Goal: Information Seeking & Learning: Learn about a topic

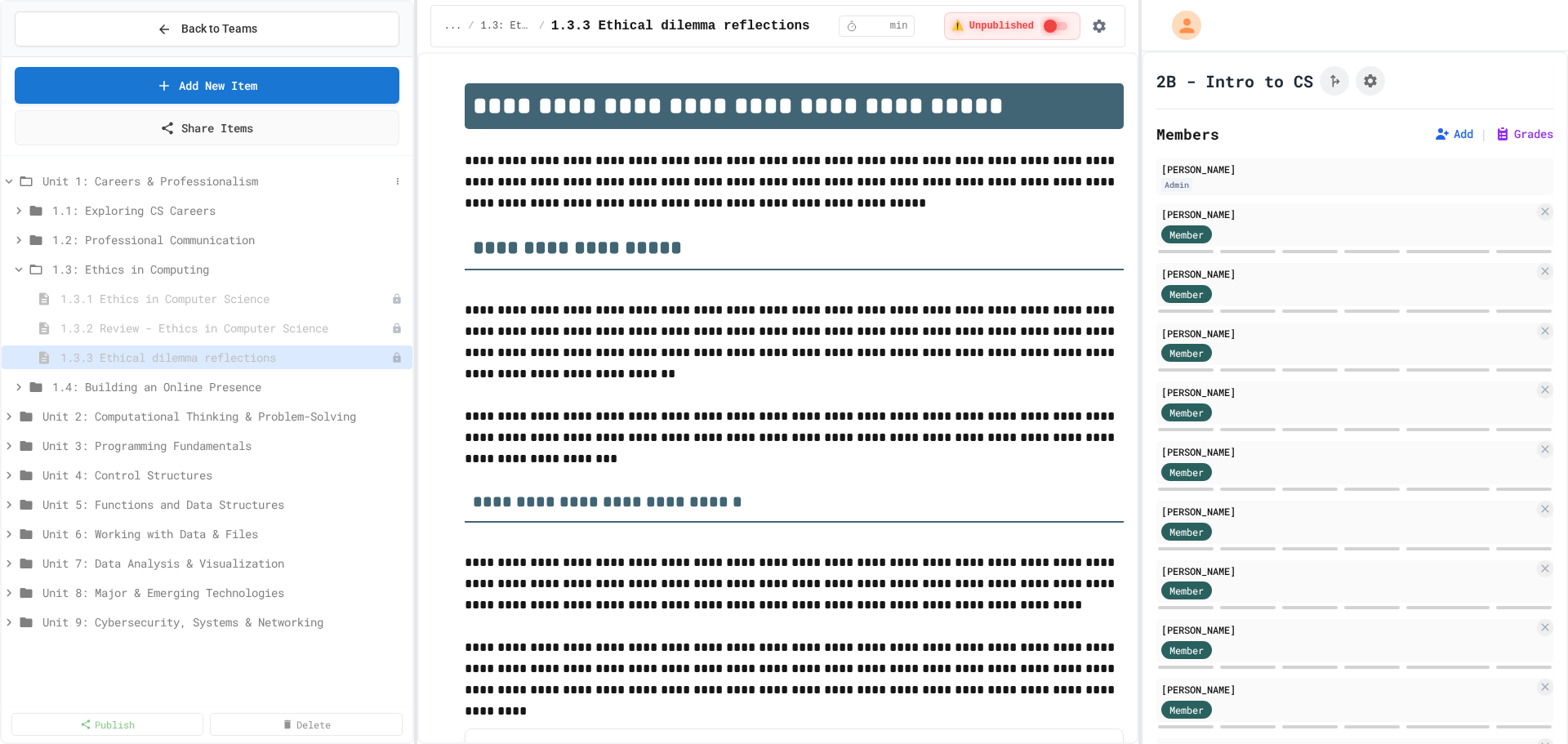
scroll to position [3035, 0]
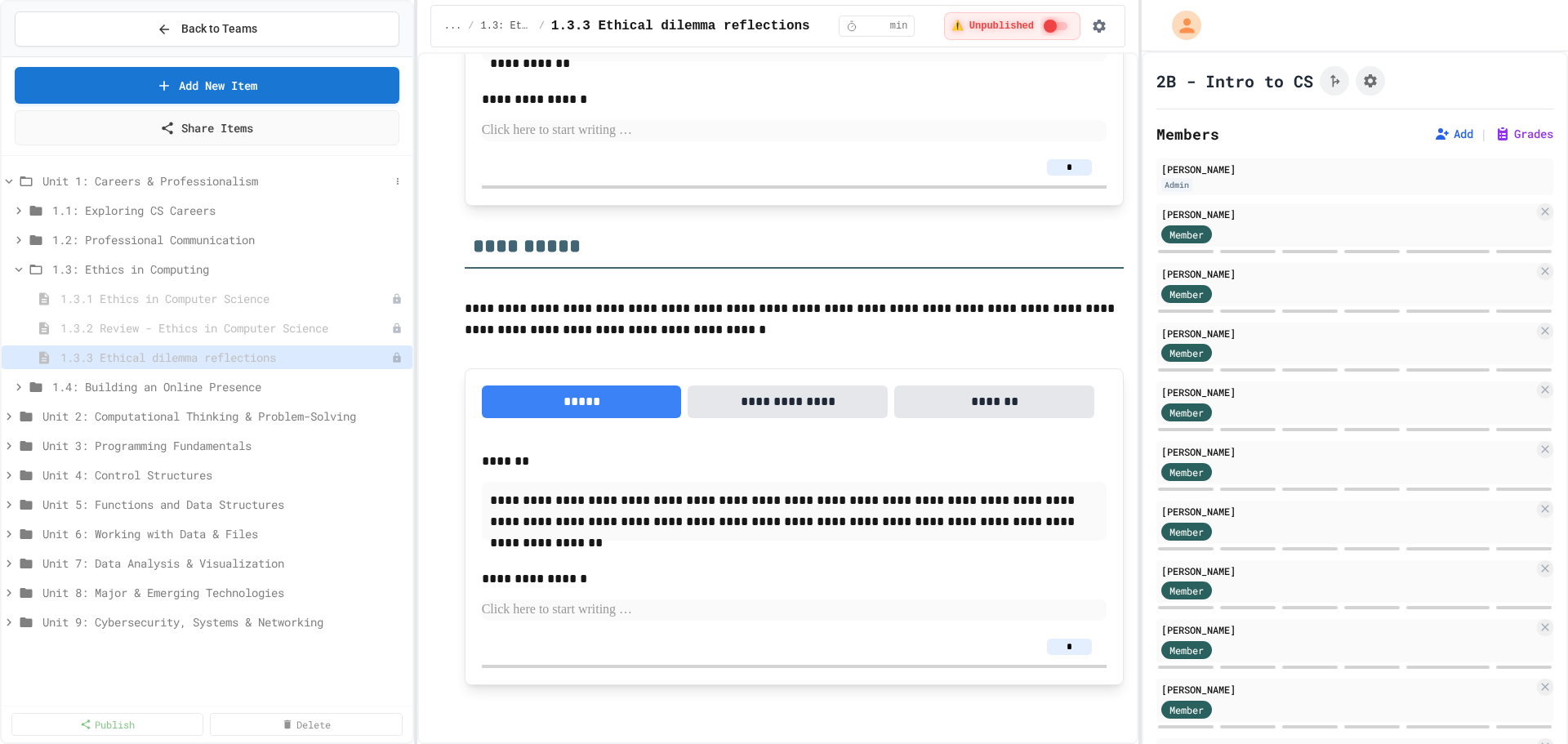
click at [187, 182] on span "Unit 1: Careers & Professionalism" at bounding box center [216, 180] width 347 height 17
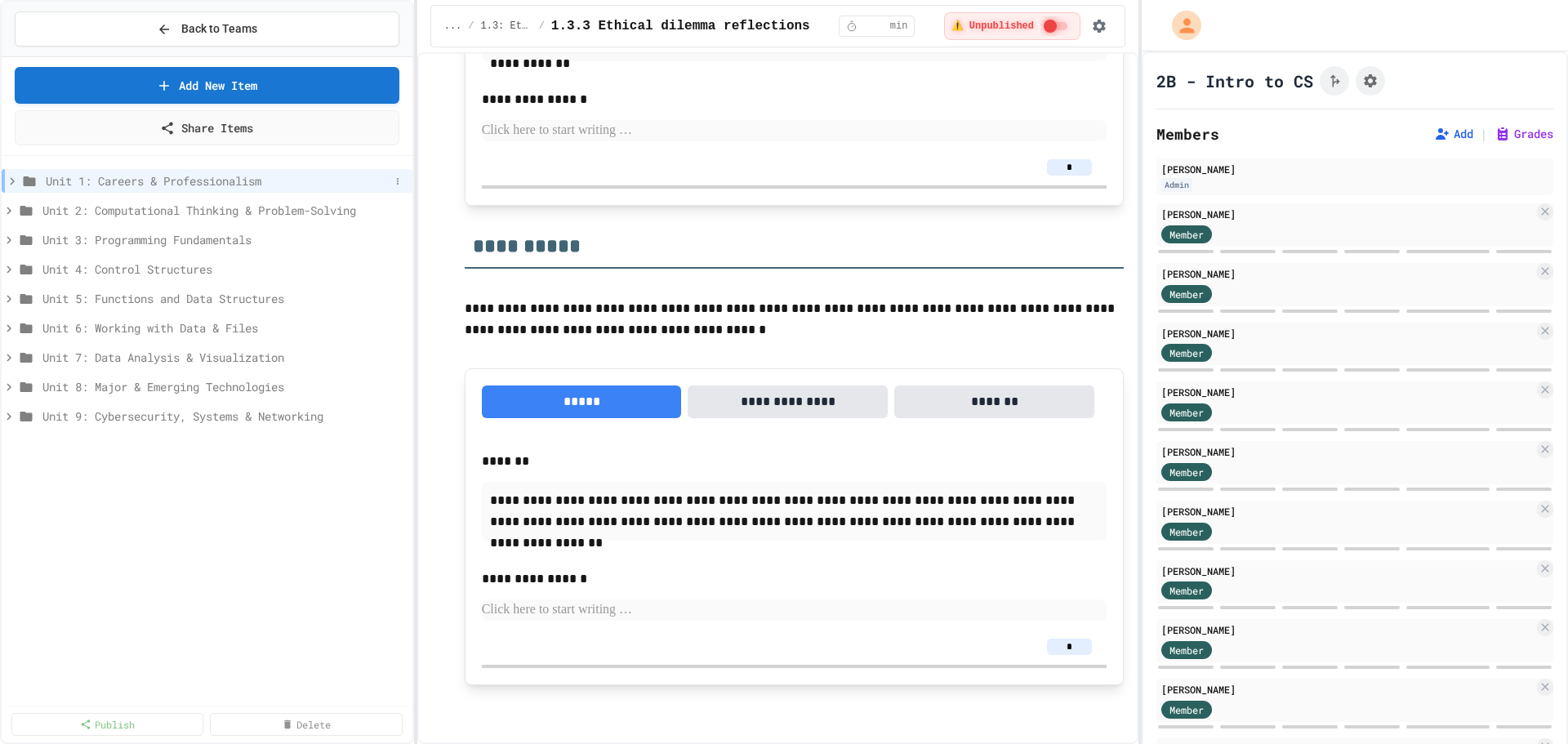
click at [188, 181] on span "Unit 1: Careers & Professionalism" at bounding box center [217, 180] width 344 height 17
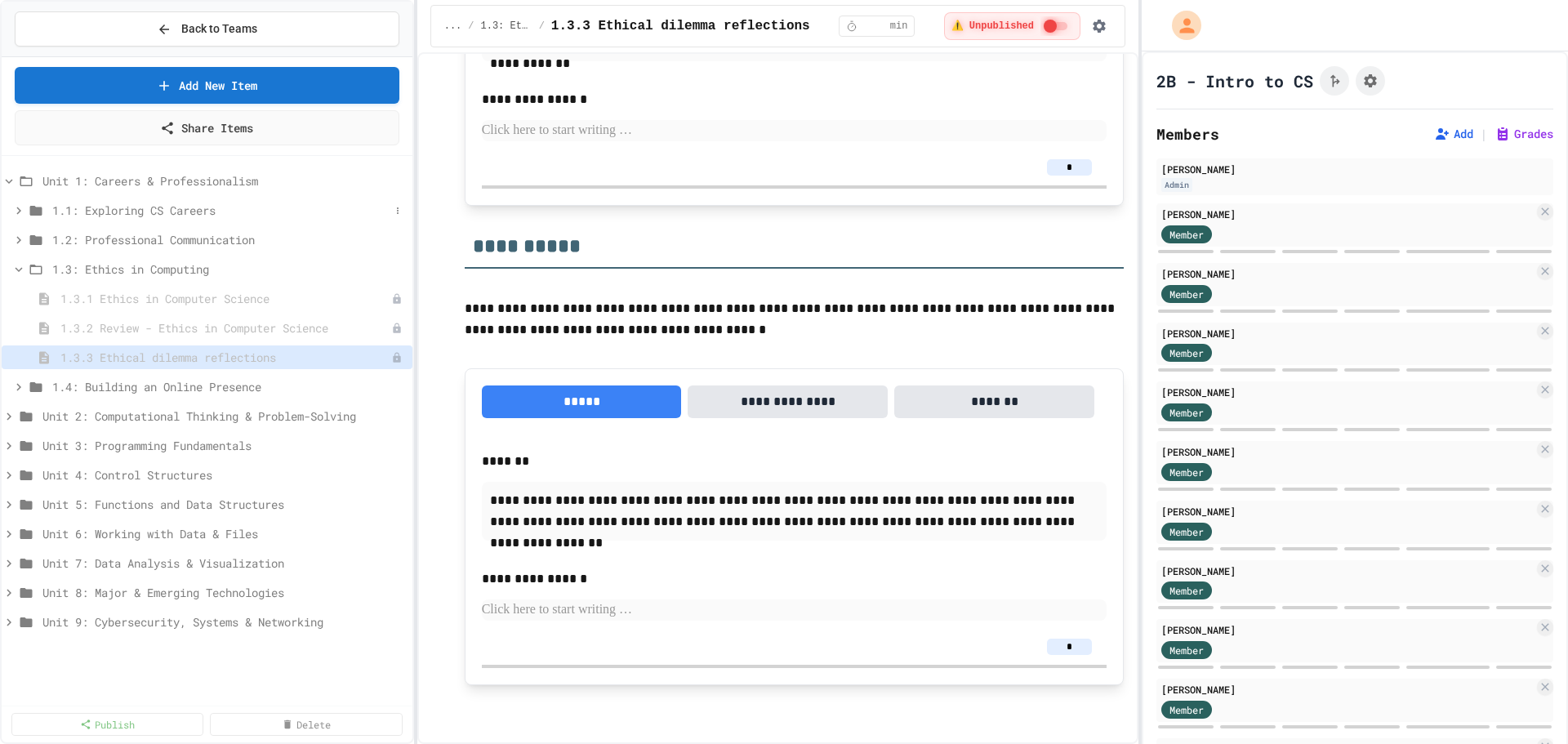
click at [188, 209] on span "1.1: Exploring CS Careers" at bounding box center [221, 210] width 337 height 17
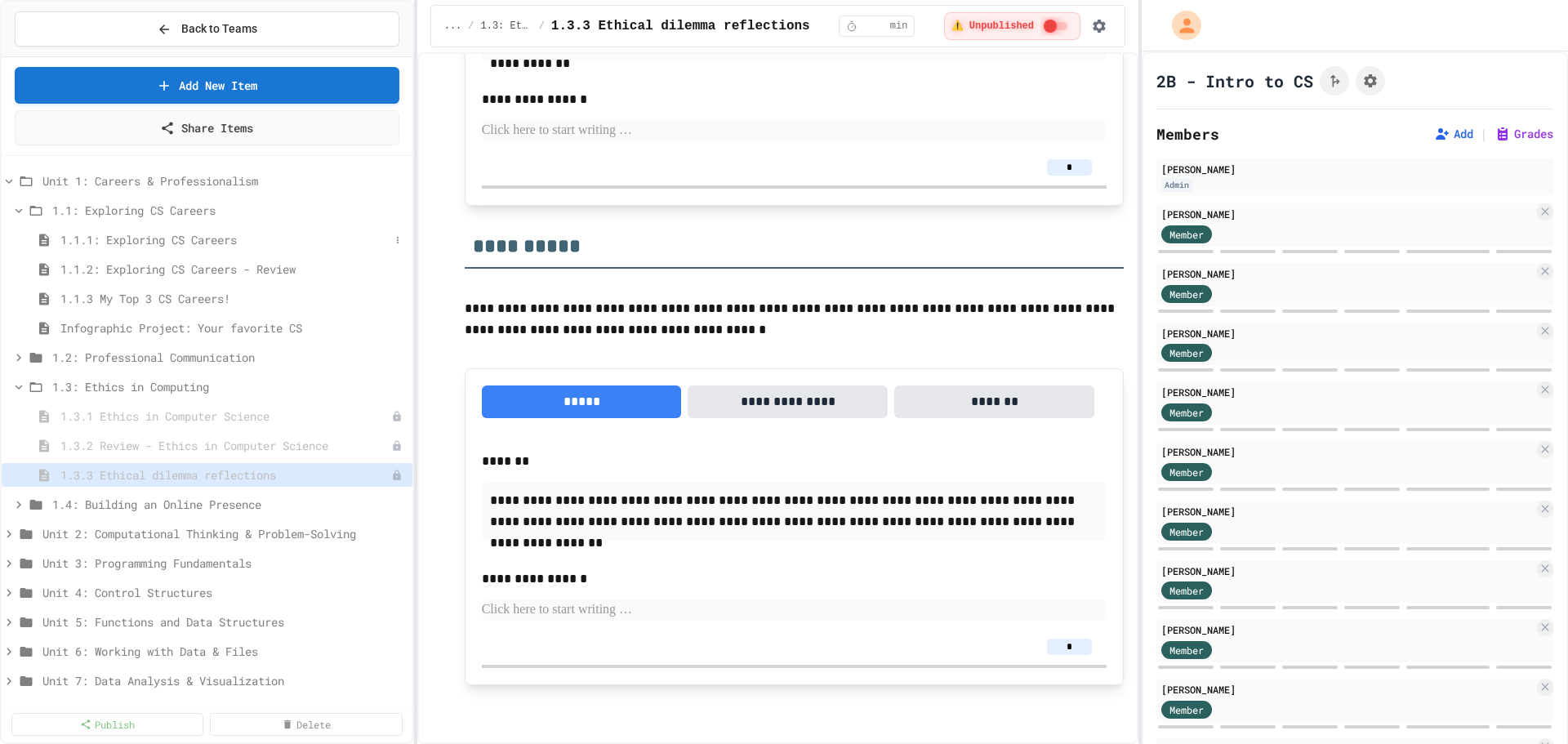
click at [127, 232] on span "1.1.1: Exploring CS Careers" at bounding box center [225, 238] width 329 height 17
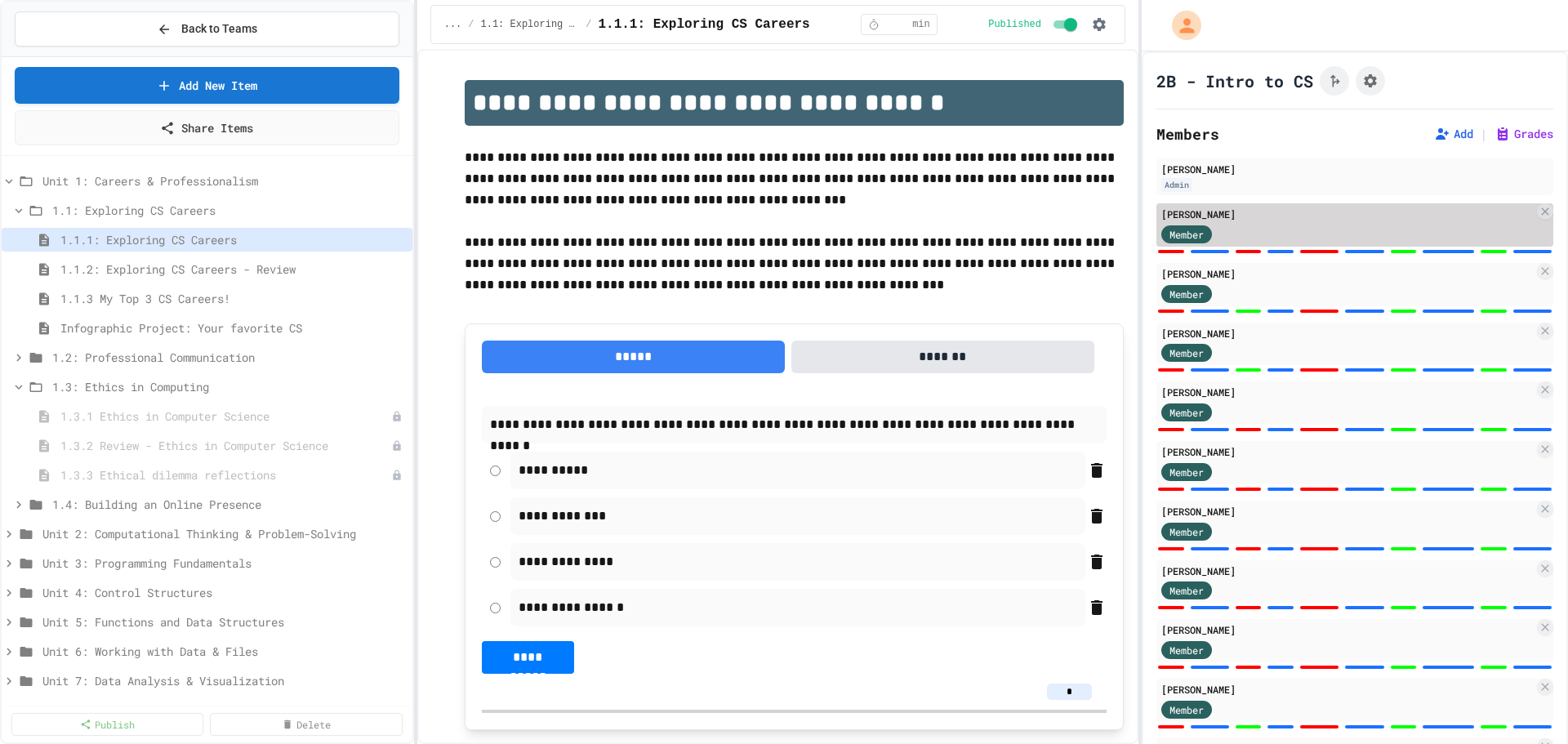
click at [1416, 231] on div "Member" at bounding box center [1347, 233] width 373 height 21
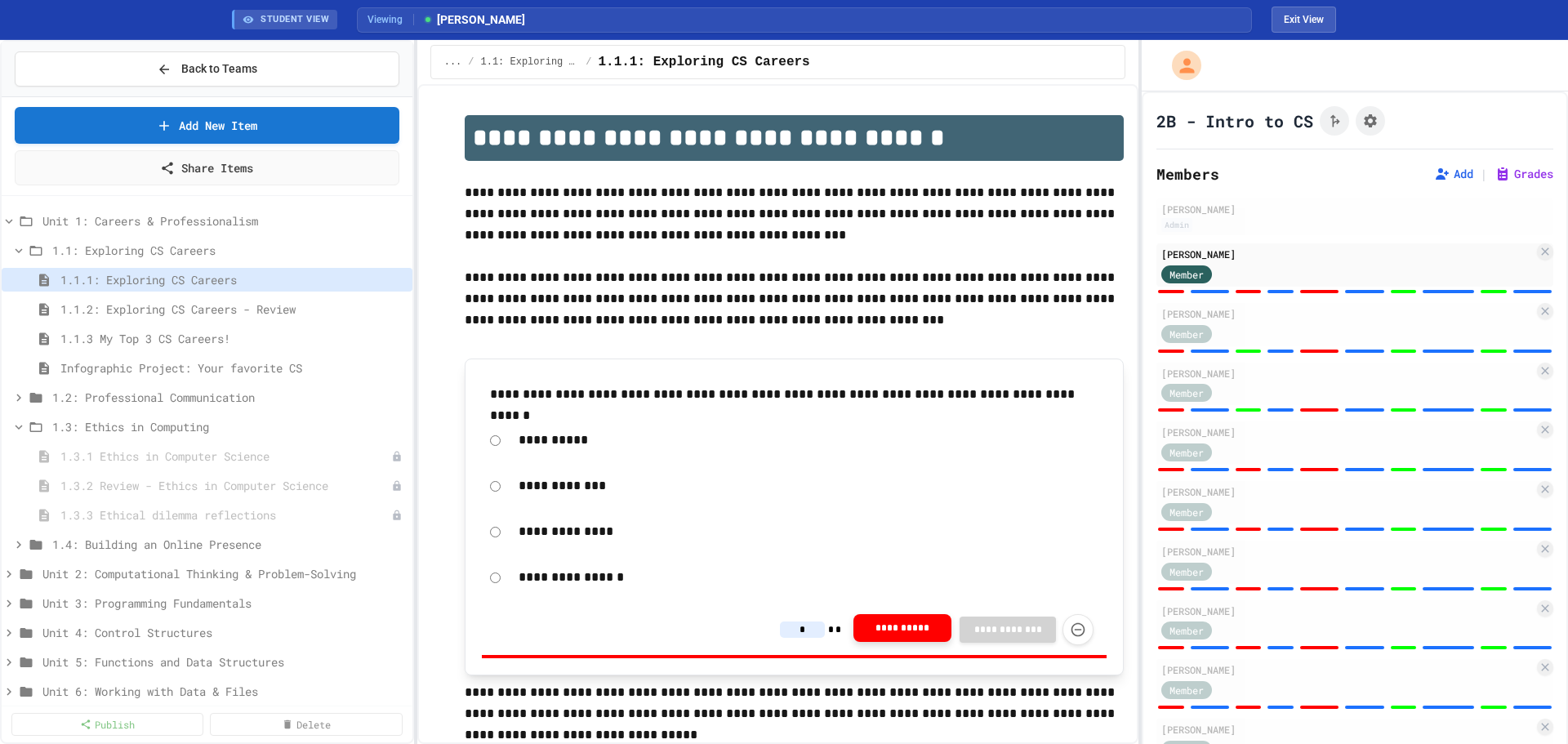
click at [903, 627] on button "**********" at bounding box center [902, 628] width 98 height 28
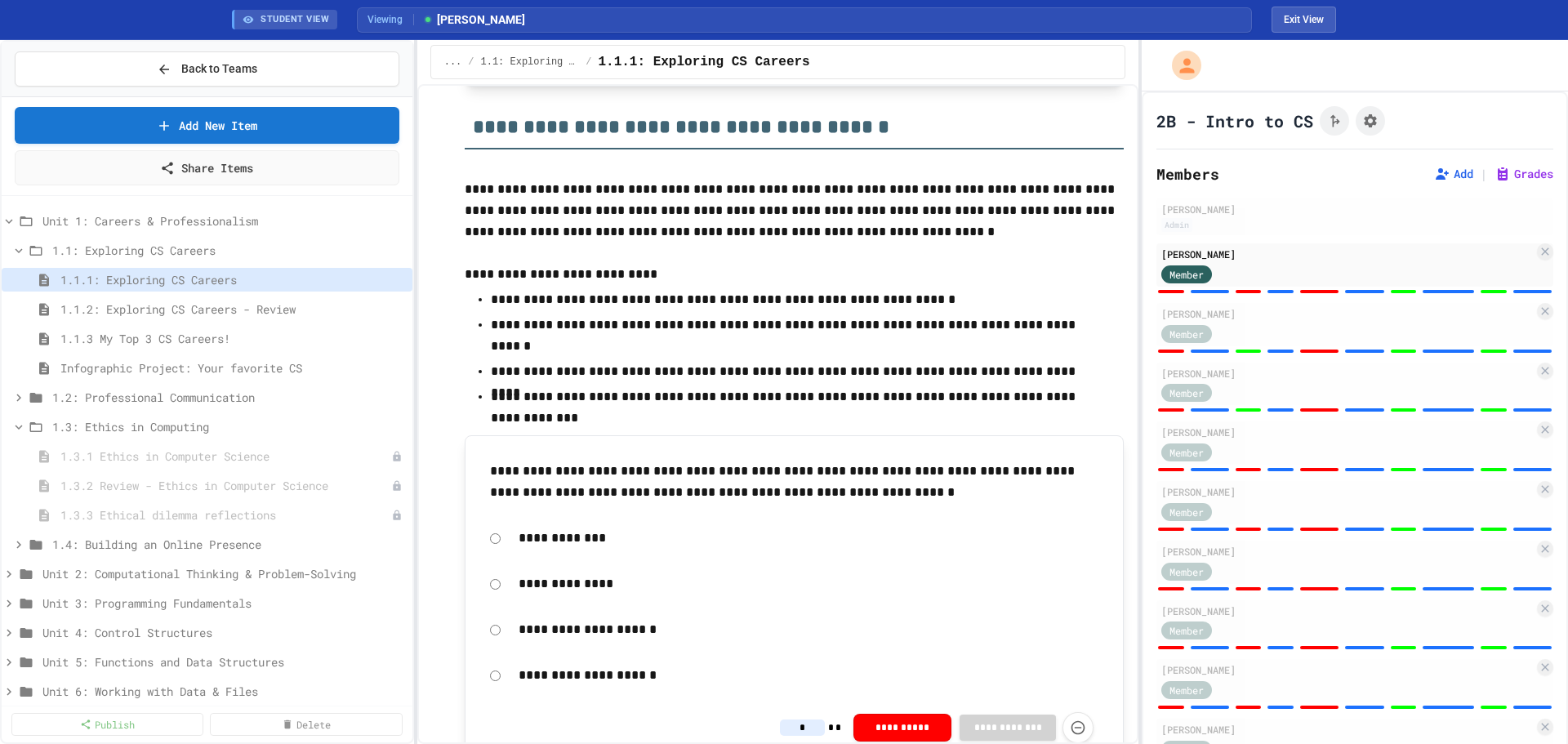
scroll to position [708, 0]
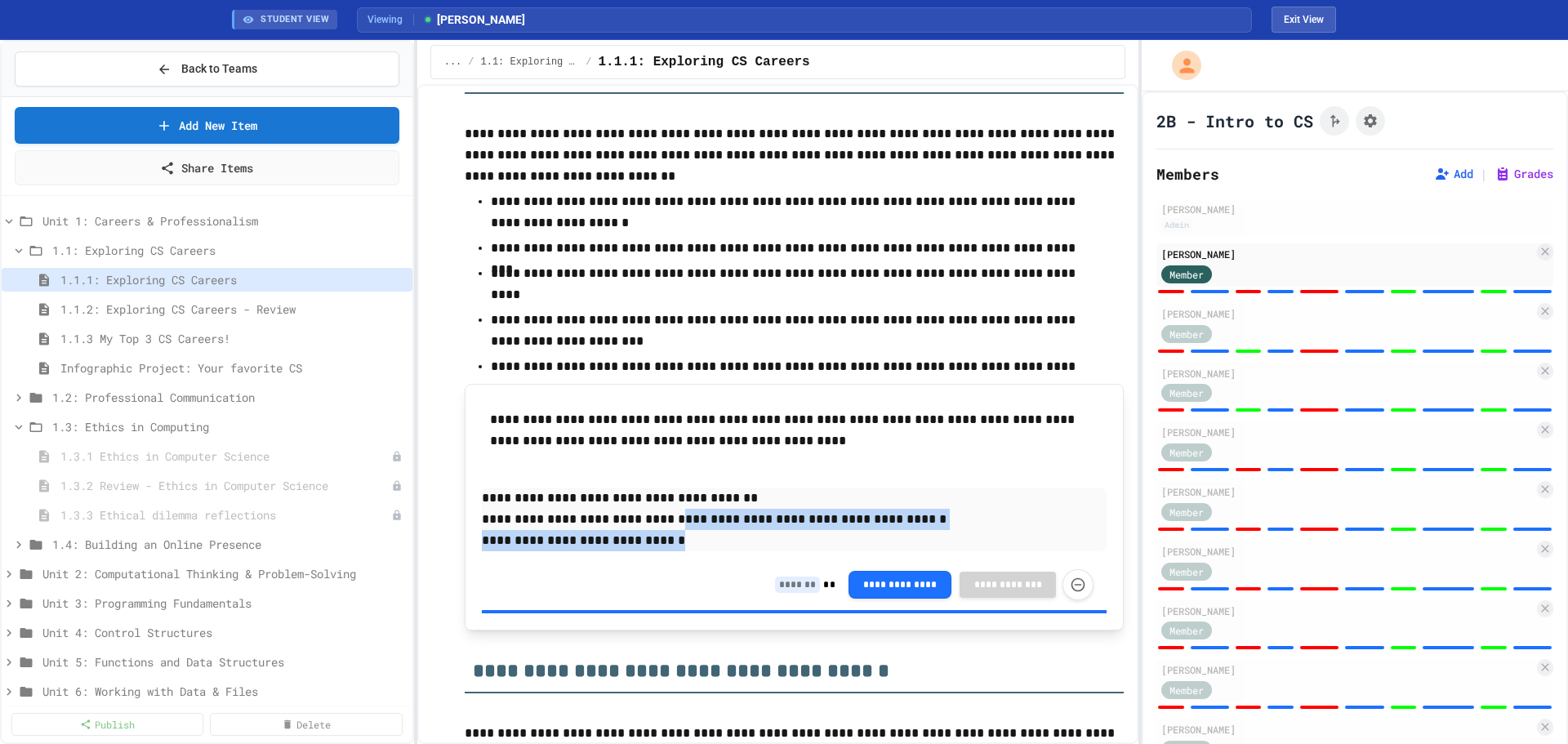
drag, startPoint x: 839, startPoint y: 537, endPoint x: 650, endPoint y: 525, distance: 189.4
click at [661, 528] on div "**********" at bounding box center [794, 519] width 625 height 64
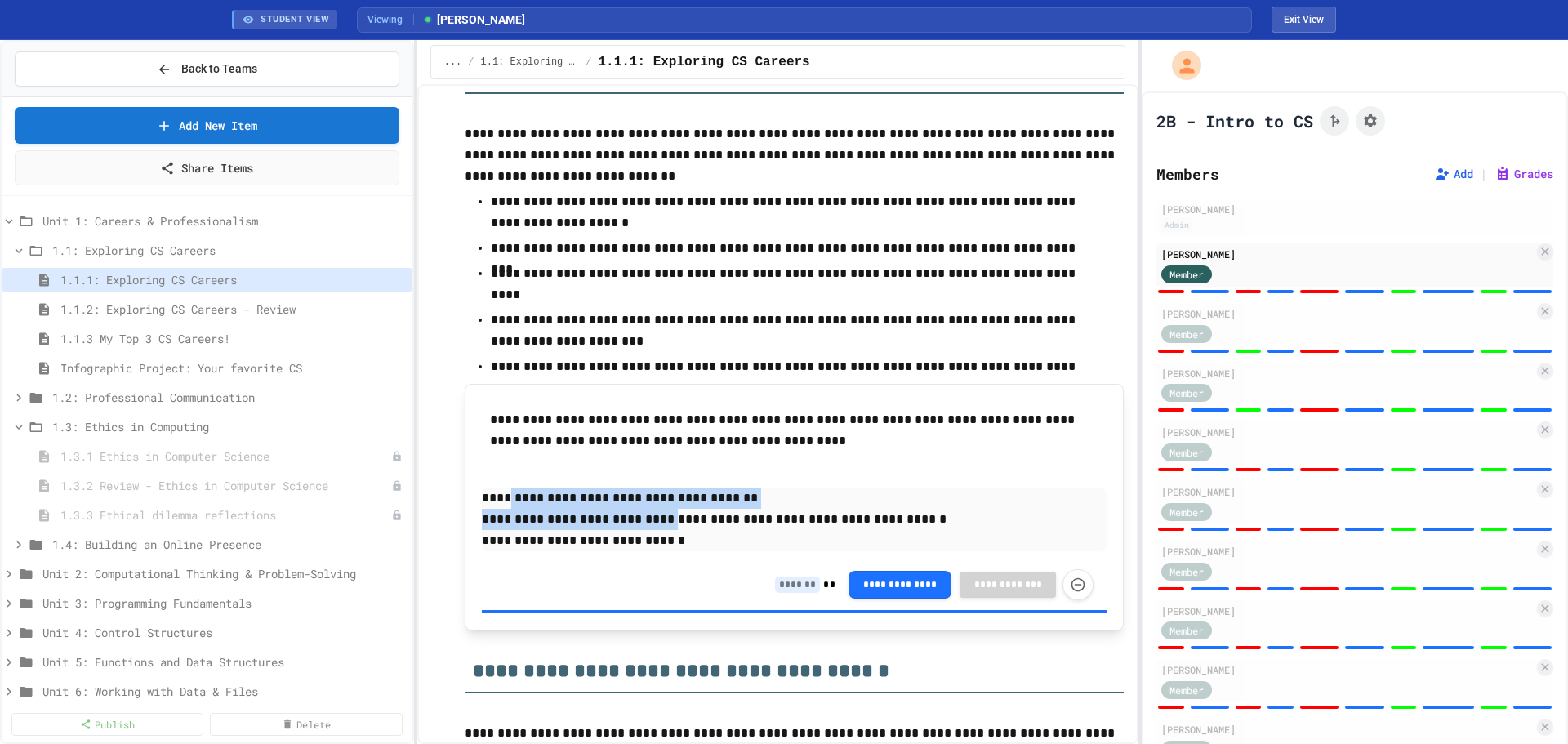
drag, startPoint x: 650, startPoint y: 525, endPoint x: 514, endPoint y: 502, distance: 137.9
click at [503, 503] on div "**********" at bounding box center [794, 519] width 625 height 64
click at [712, 528] on p "**********" at bounding box center [794, 519] width 625 height 22
click at [888, 593] on button "**********" at bounding box center [900, 583] width 102 height 28
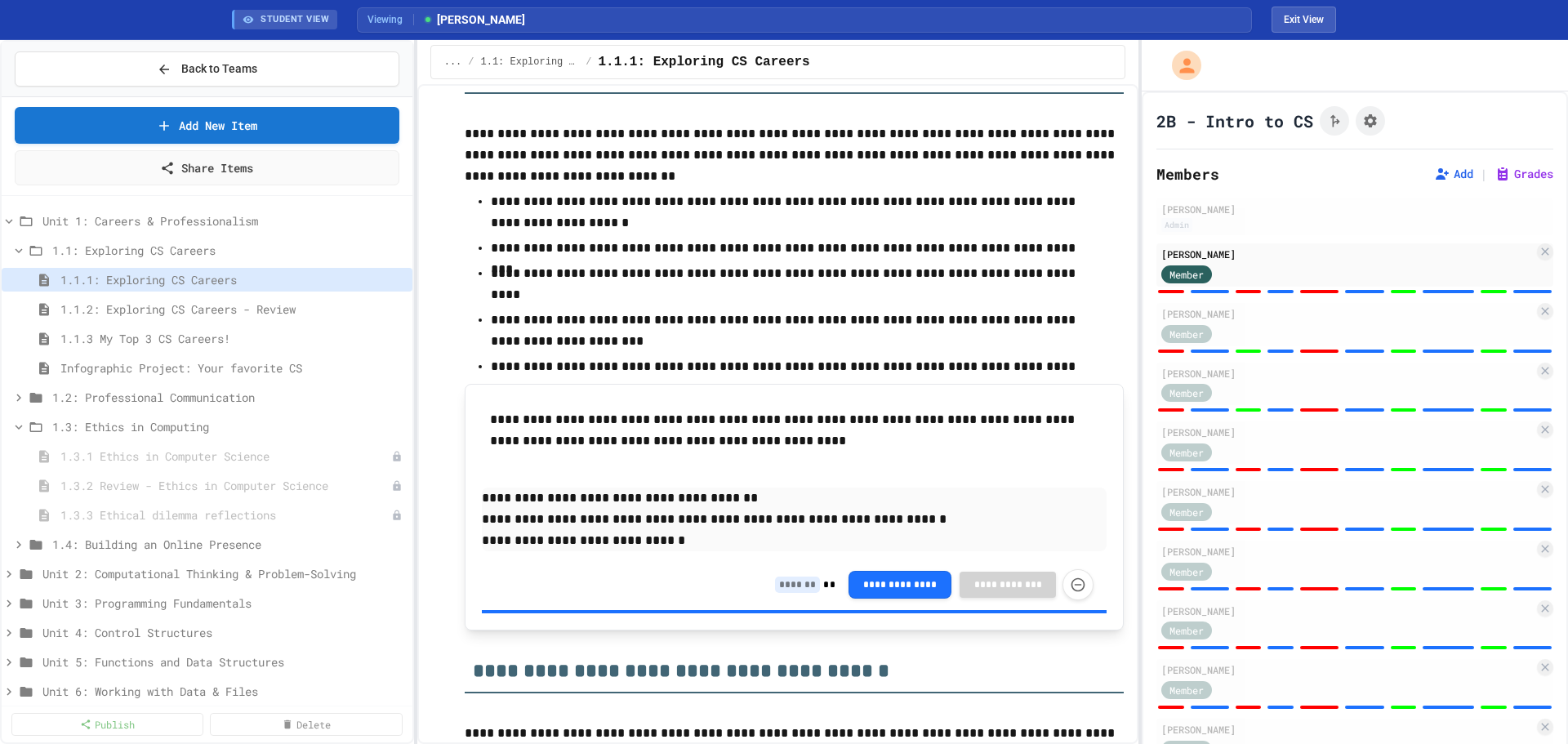
click at [775, 584] on input at bounding box center [797, 584] width 45 height 17
click at [799, 584] on input at bounding box center [797, 584] width 45 height 17
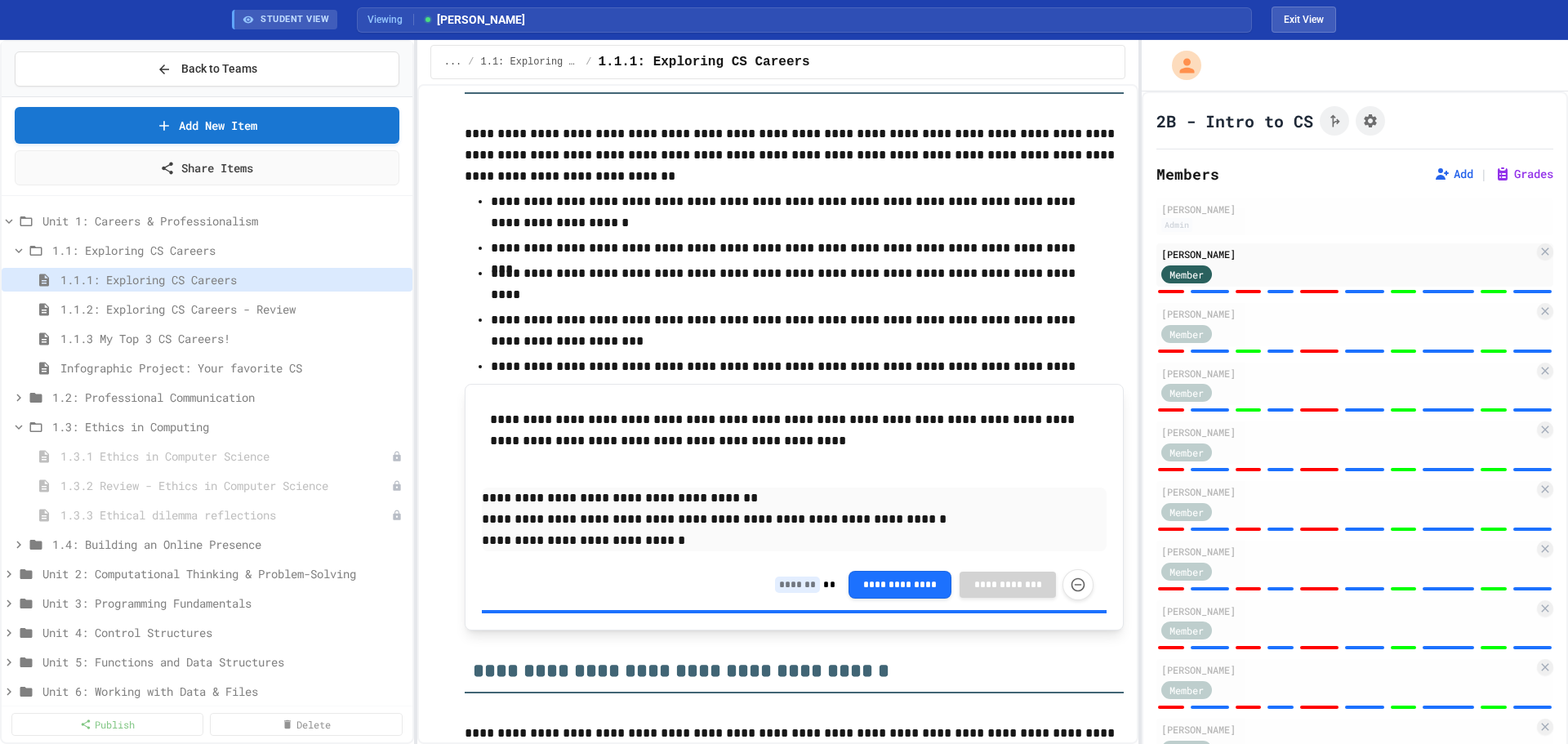
click at [799, 584] on input at bounding box center [797, 584] width 45 height 17
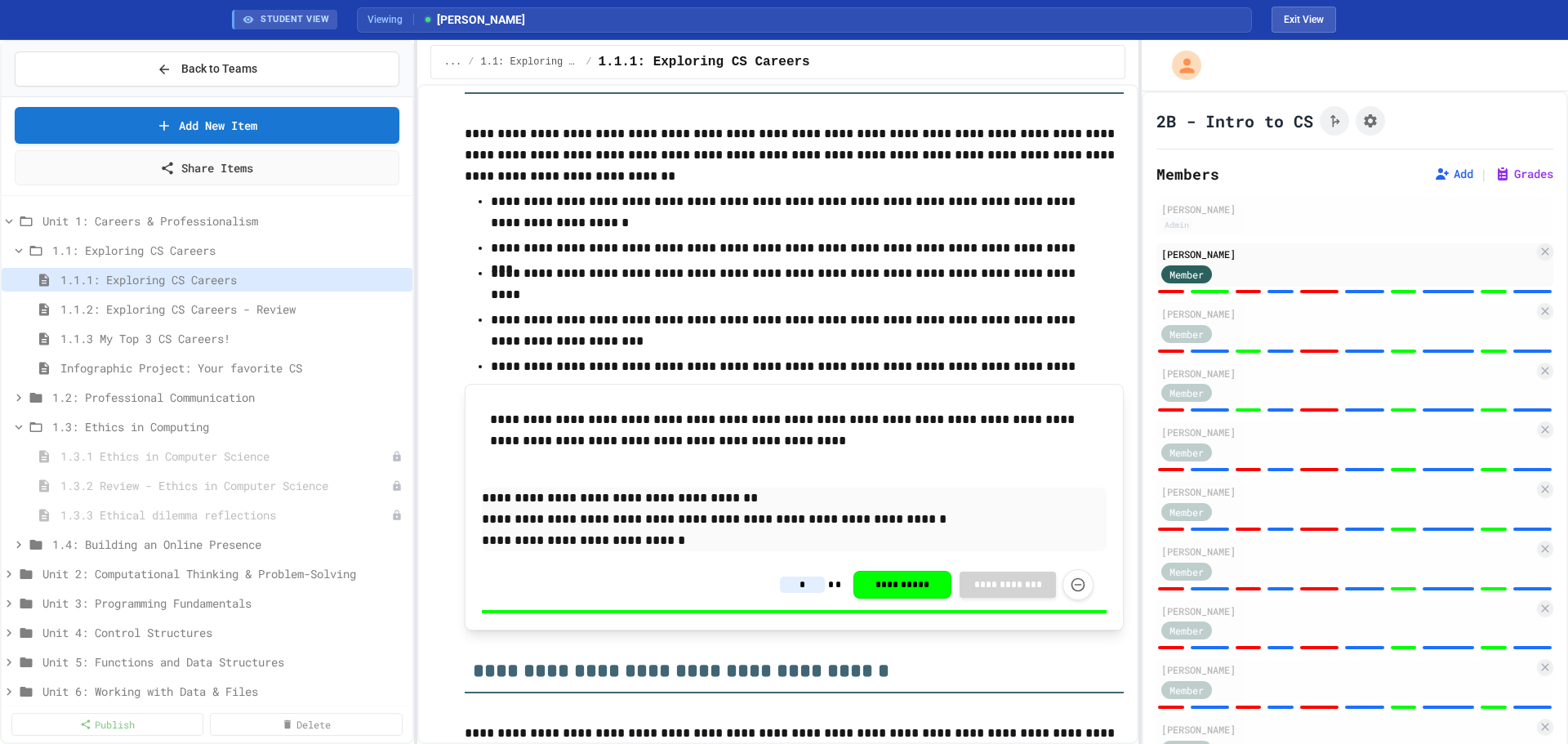
type input "*"
click at [999, 485] on div "**********" at bounding box center [794, 480] width 625 height 159
click at [950, 463] on div "**********" at bounding box center [794, 480] width 625 height 159
click at [954, 355] on li "**********" at bounding box center [794, 366] width 607 height 24
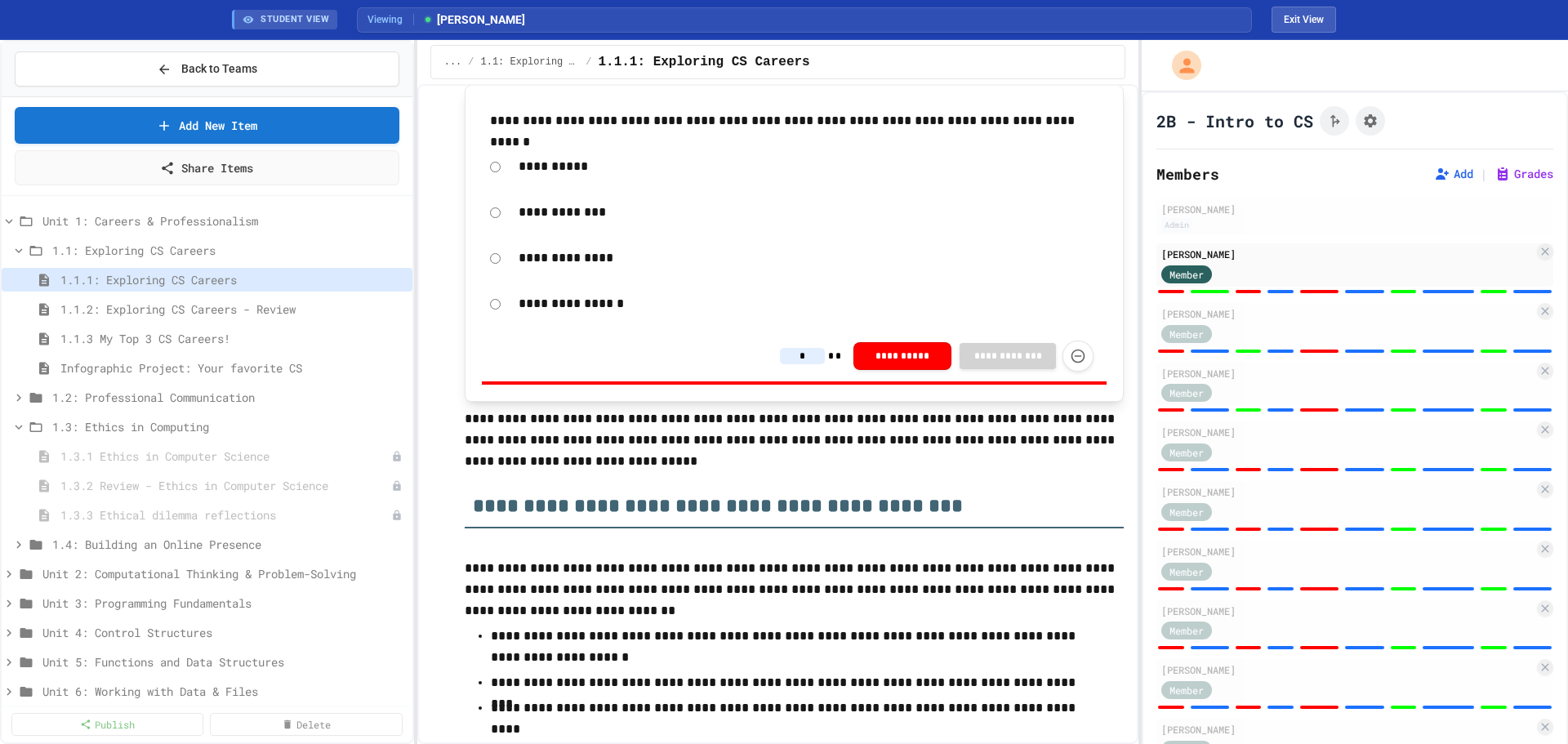
scroll to position [272, 0]
click at [794, 362] on input "*" at bounding box center [802, 358] width 45 height 17
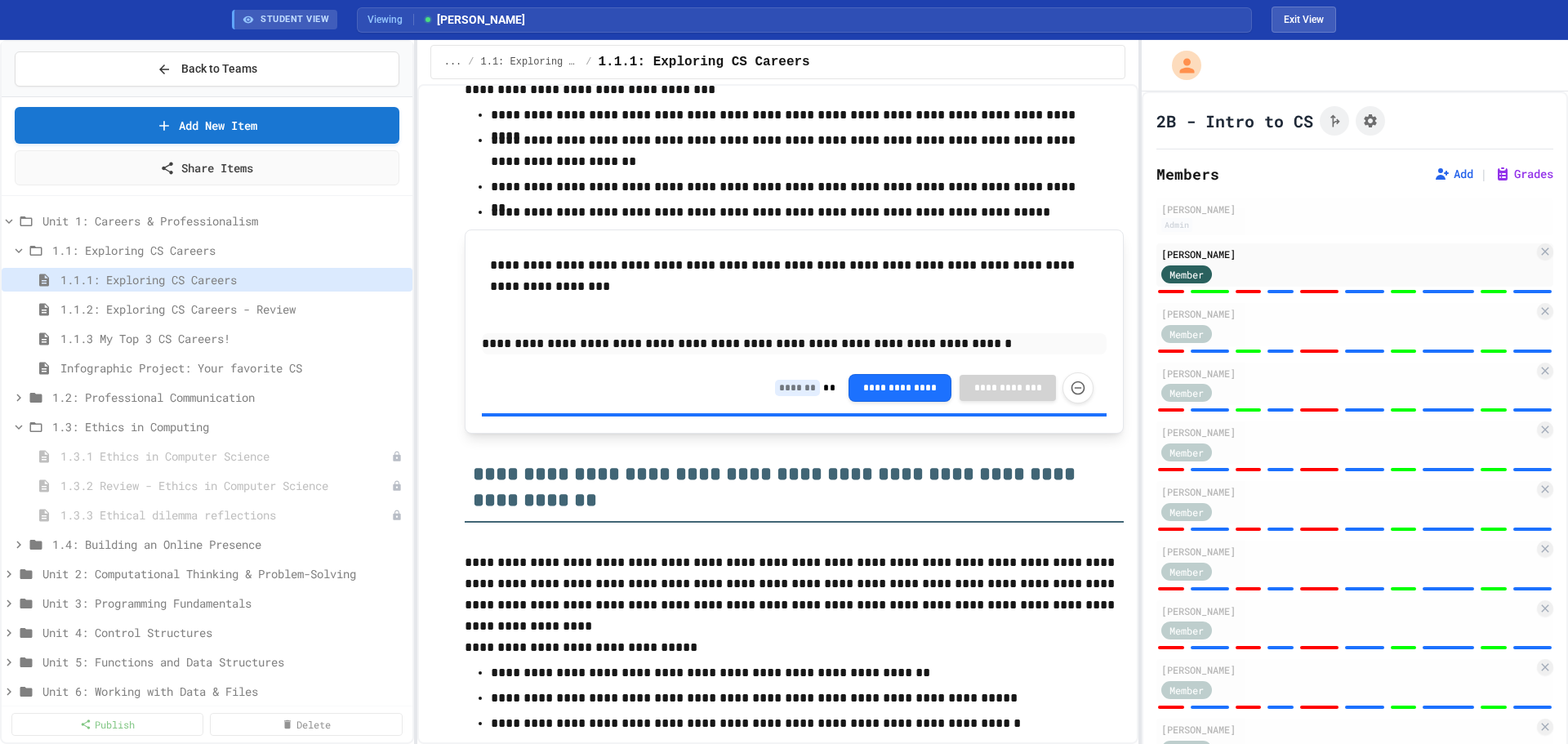
scroll to position [2068, 0]
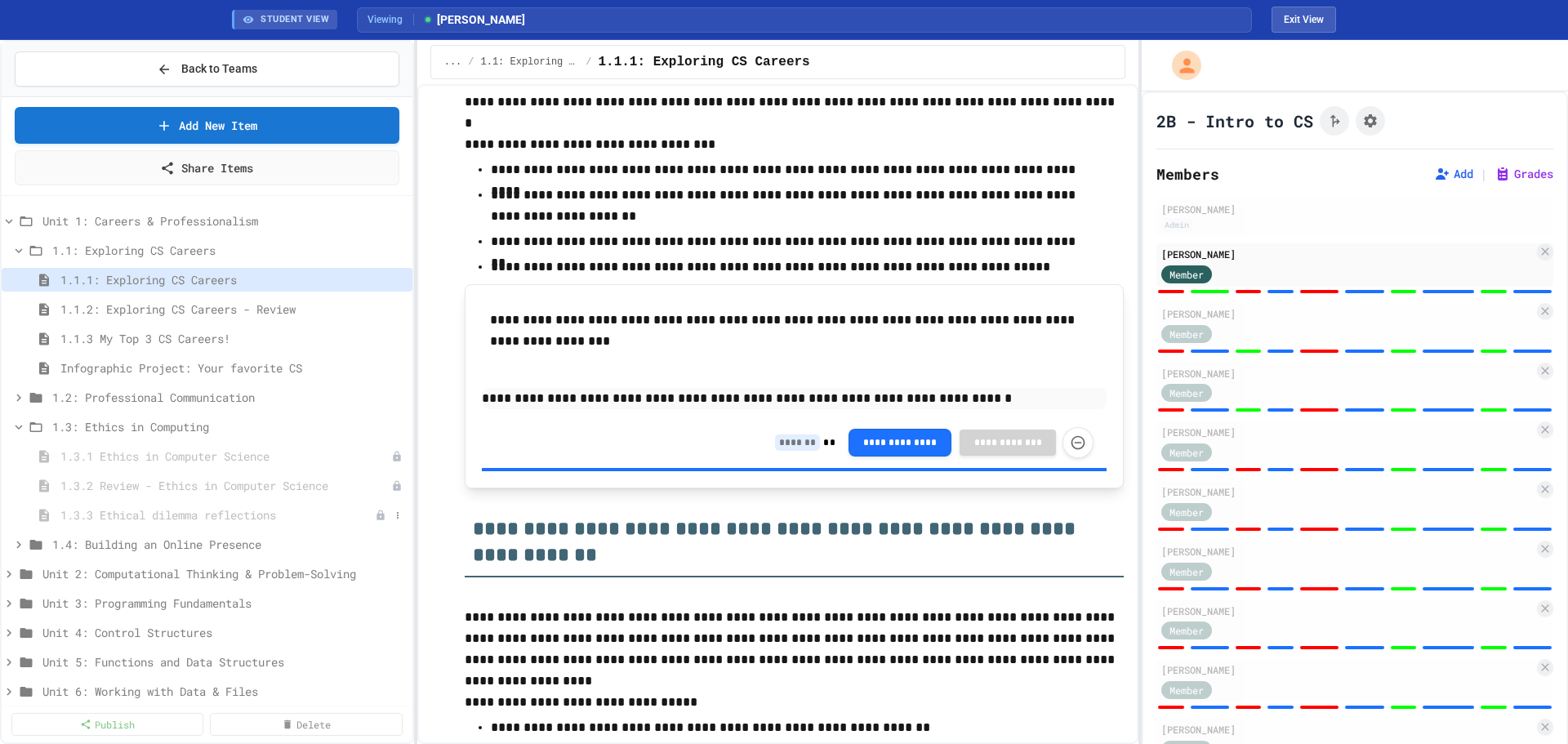
click at [160, 507] on span "1.3.3 Ethical dilemma reflections" at bounding box center [217, 514] width 314 height 17
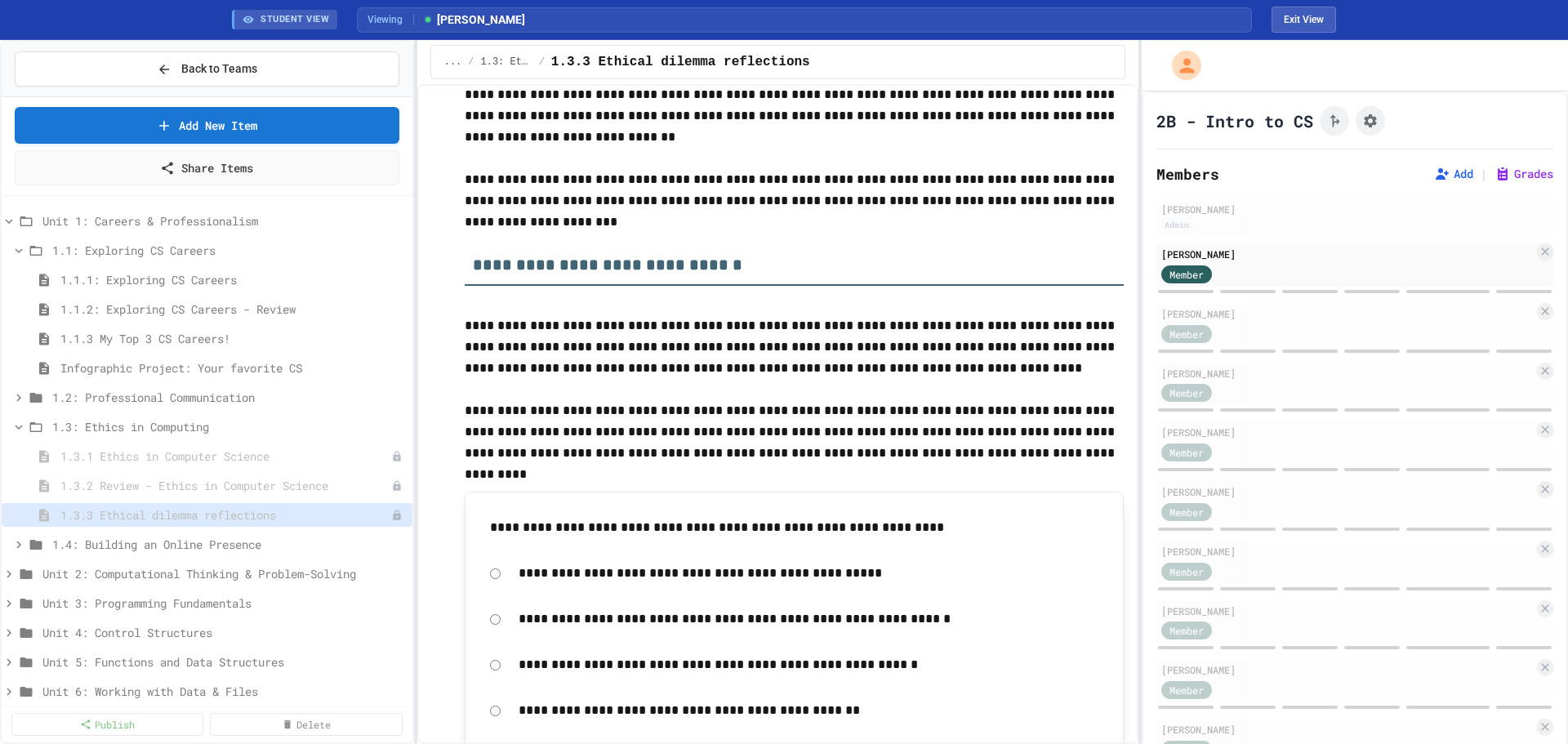
scroll to position [272, 0]
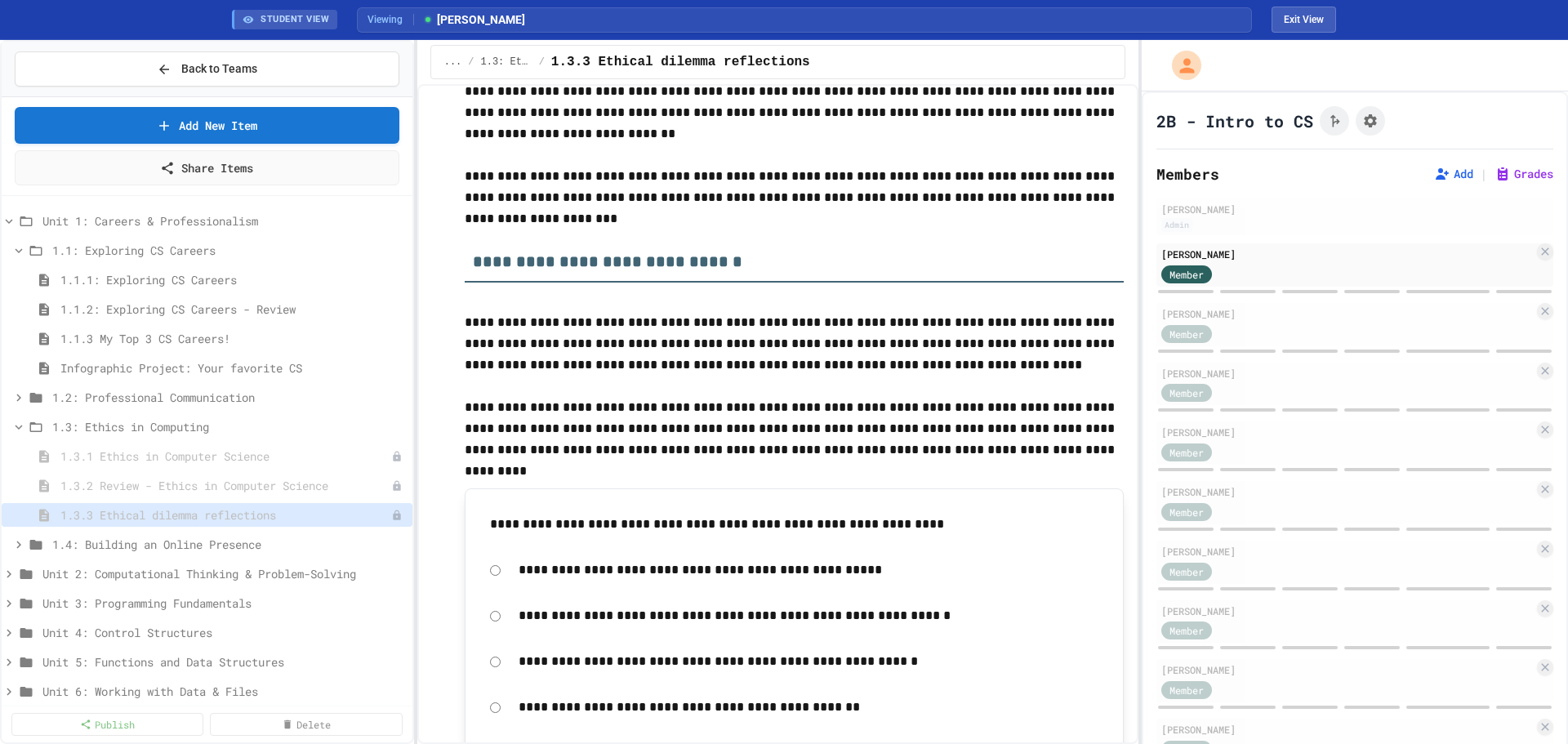
click at [729, 416] on p "**********" at bounding box center [793, 429] width 659 height 64
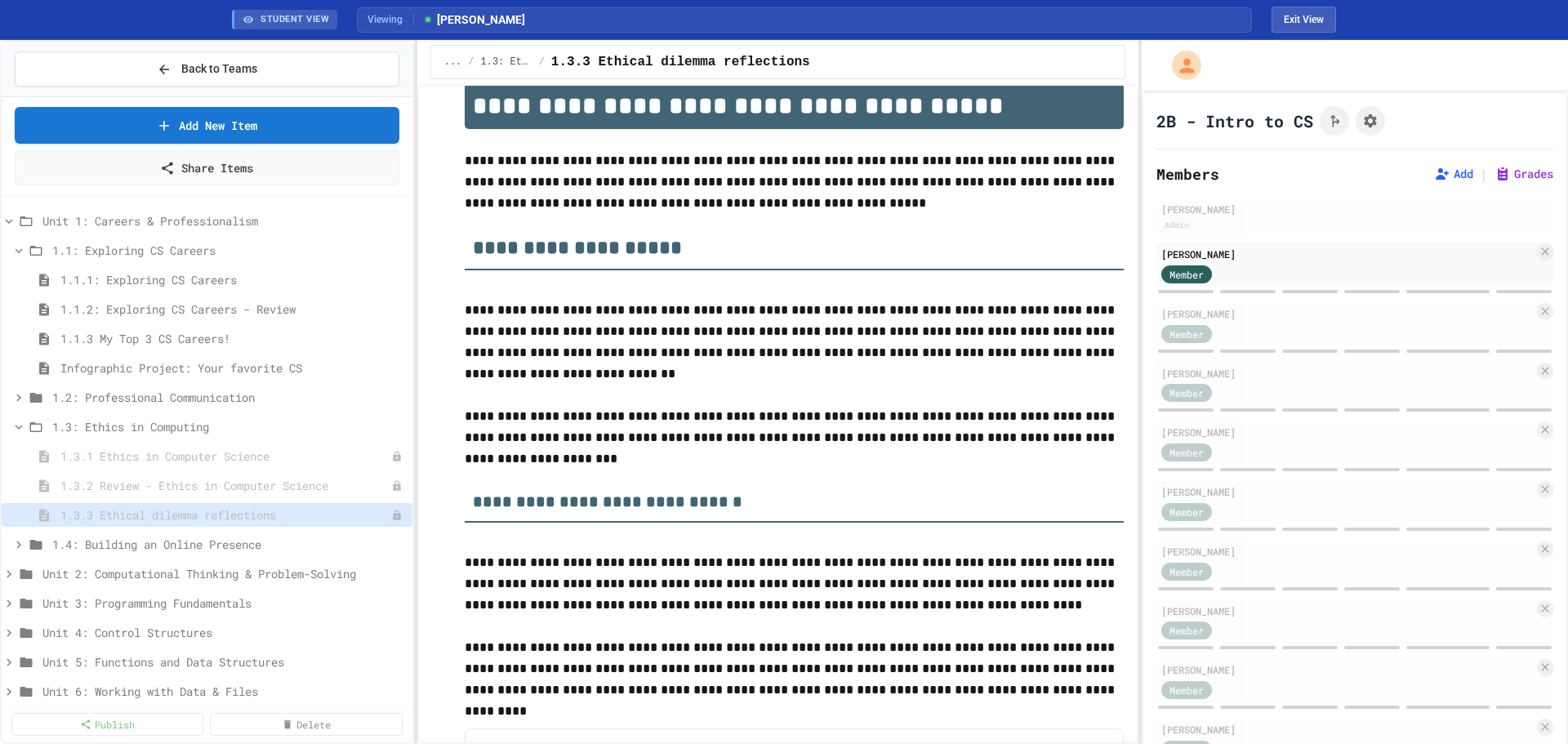
scroll to position [0, 0]
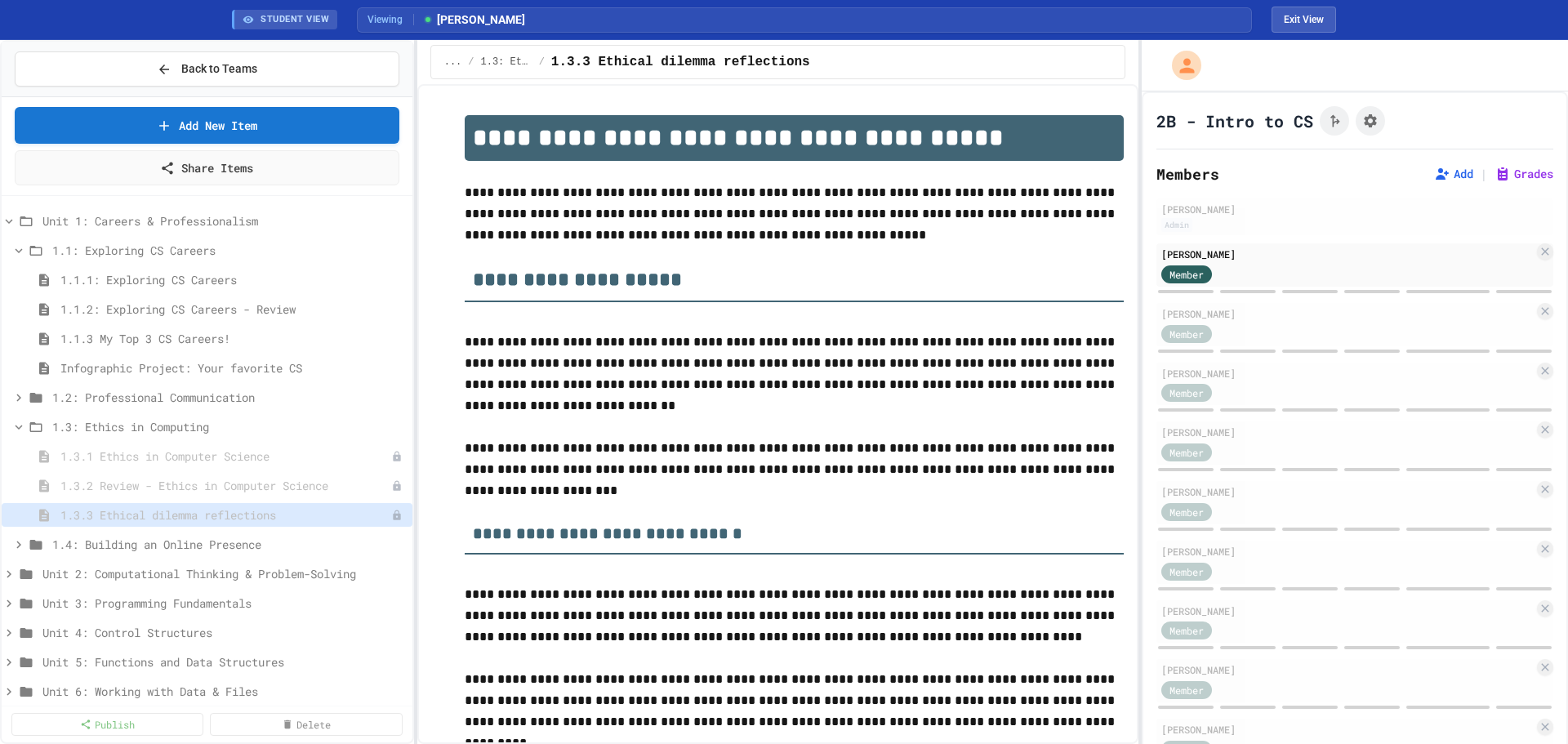
click at [871, 149] on h1 "**********" at bounding box center [793, 138] width 659 height 45
click at [199, 520] on span "1.3.3 Ethical dilemma reflections" at bounding box center [217, 514] width 314 height 17
drag, startPoint x: 462, startPoint y: 189, endPoint x: 504, endPoint y: 199, distance: 43.2
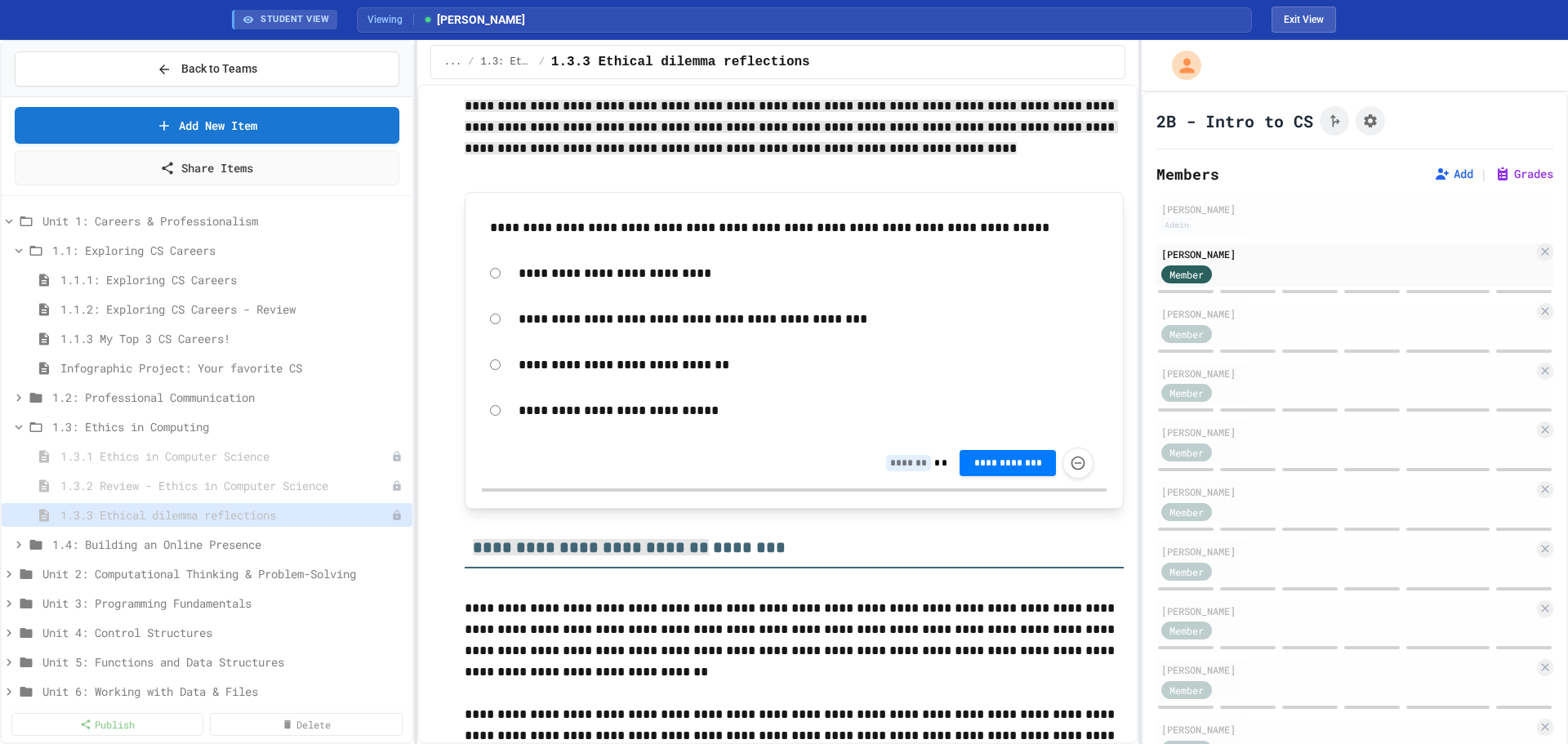
scroll to position [1524, 0]
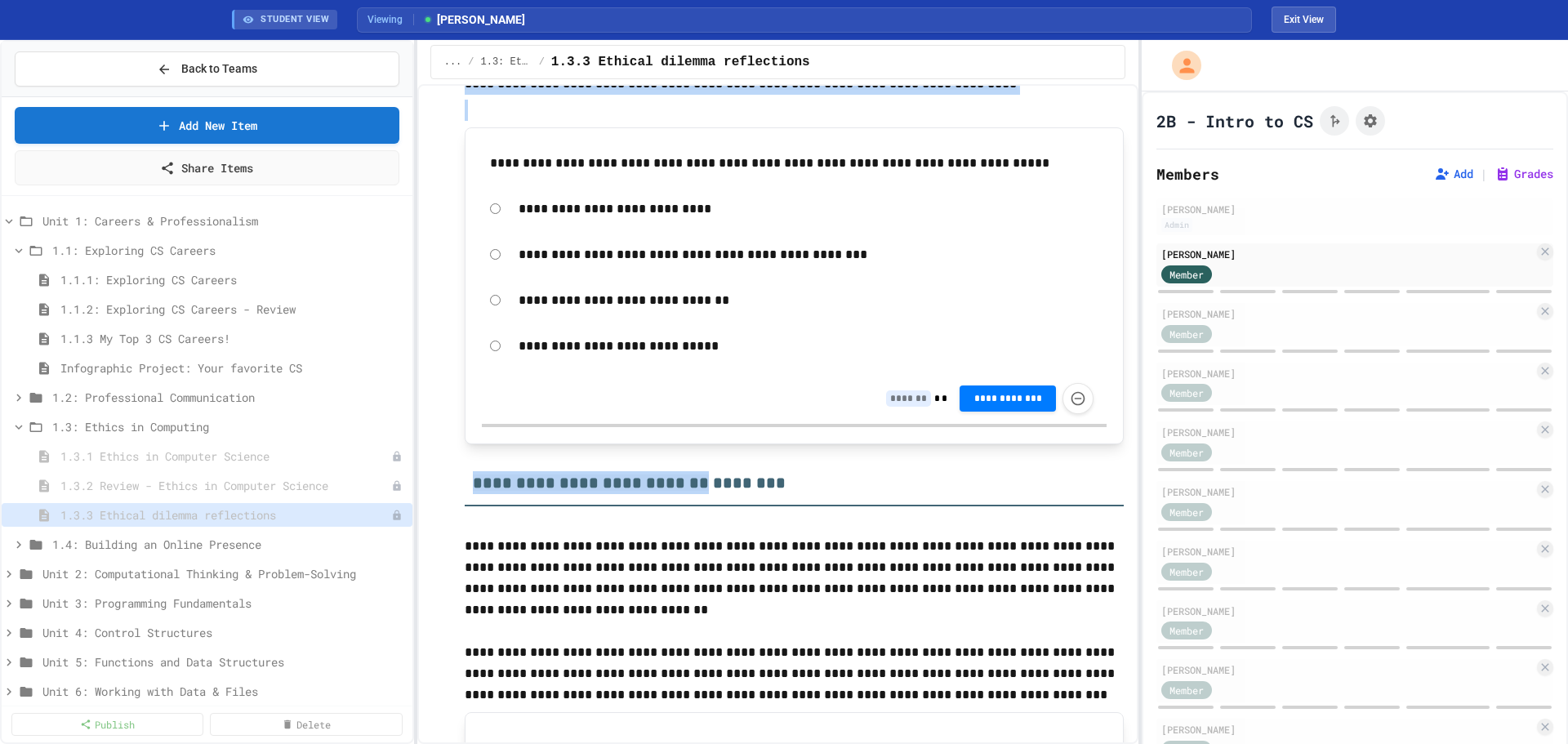
drag, startPoint x: 473, startPoint y: 143, endPoint x: 679, endPoint y: 481, distance: 395.8
click at [679, 481] on div "**********" at bounding box center [793, 134] width 659 height 3086
click at [692, 520] on p at bounding box center [793, 525] width 659 height 22
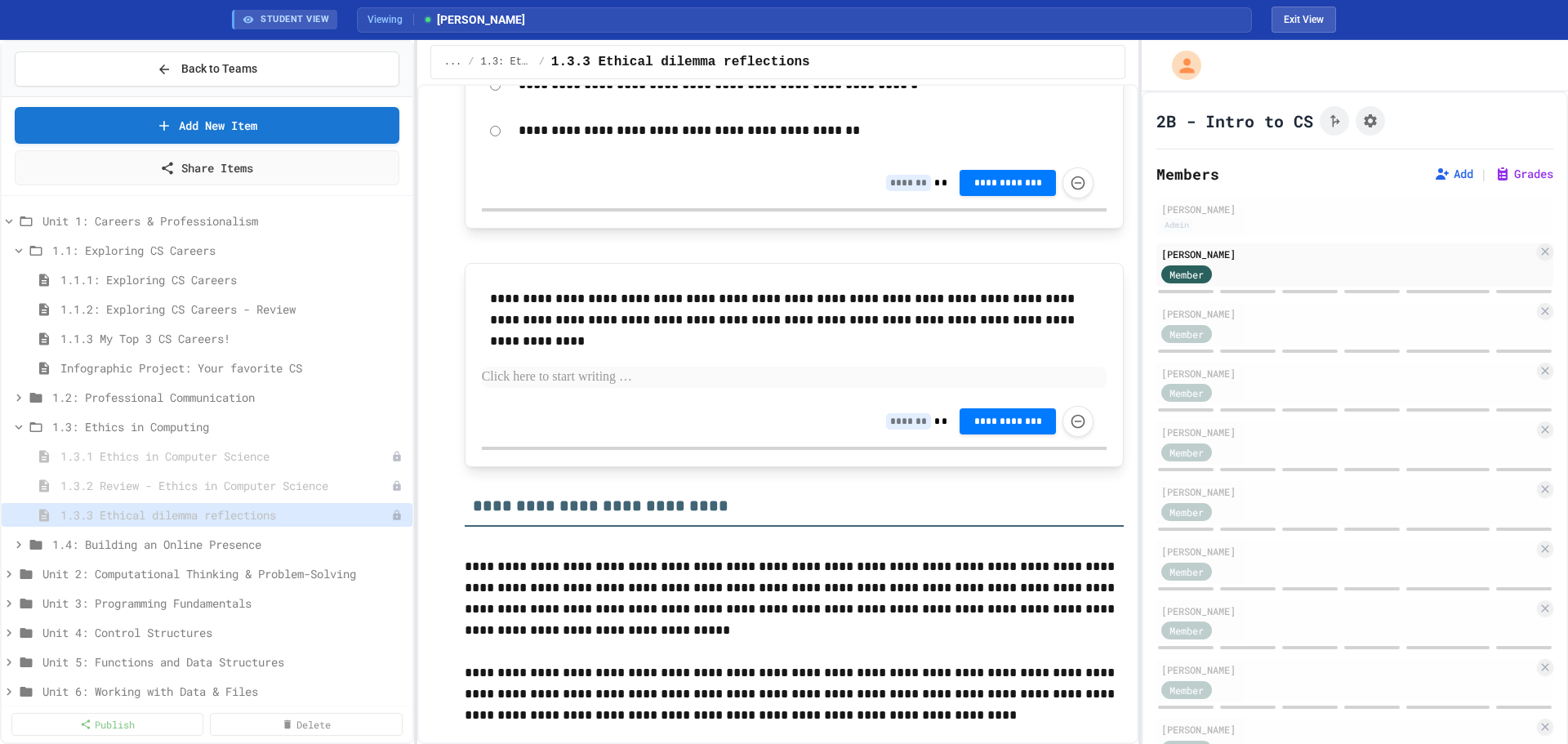
scroll to position [0, 0]
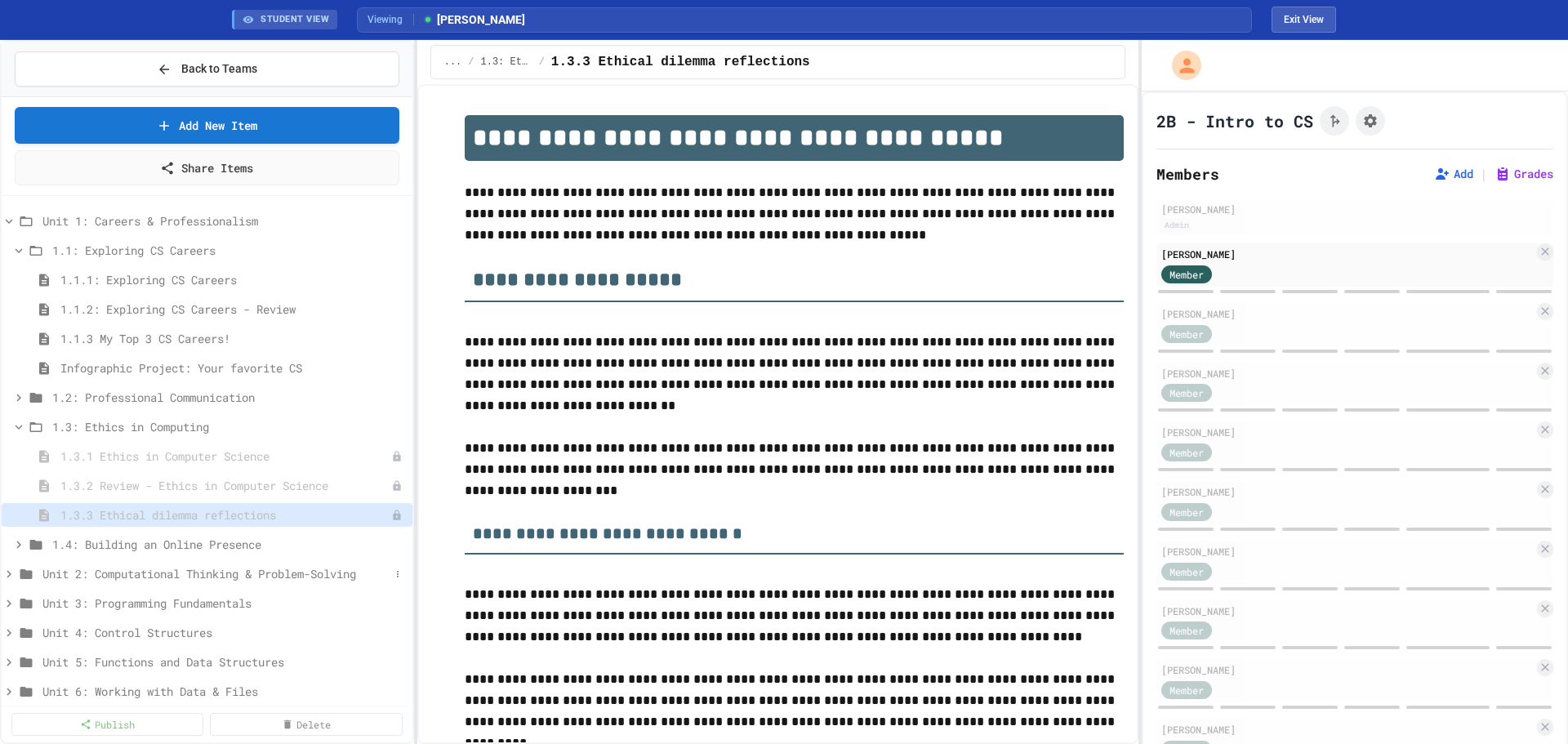
click at [131, 578] on span "Unit 2: Computational Thinking & Problem-Solving" at bounding box center [216, 573] width 347 height 17
click at [137, 577] on span "Unit 2: Computational Thinking & Problem-Solving" at bounding box center [216, 573] width 347 height 17
click at [137, 577] on span "Unit 2: Computational Thinking & Problem-Solving" at bounding box center [224, 573] width 364 height 17
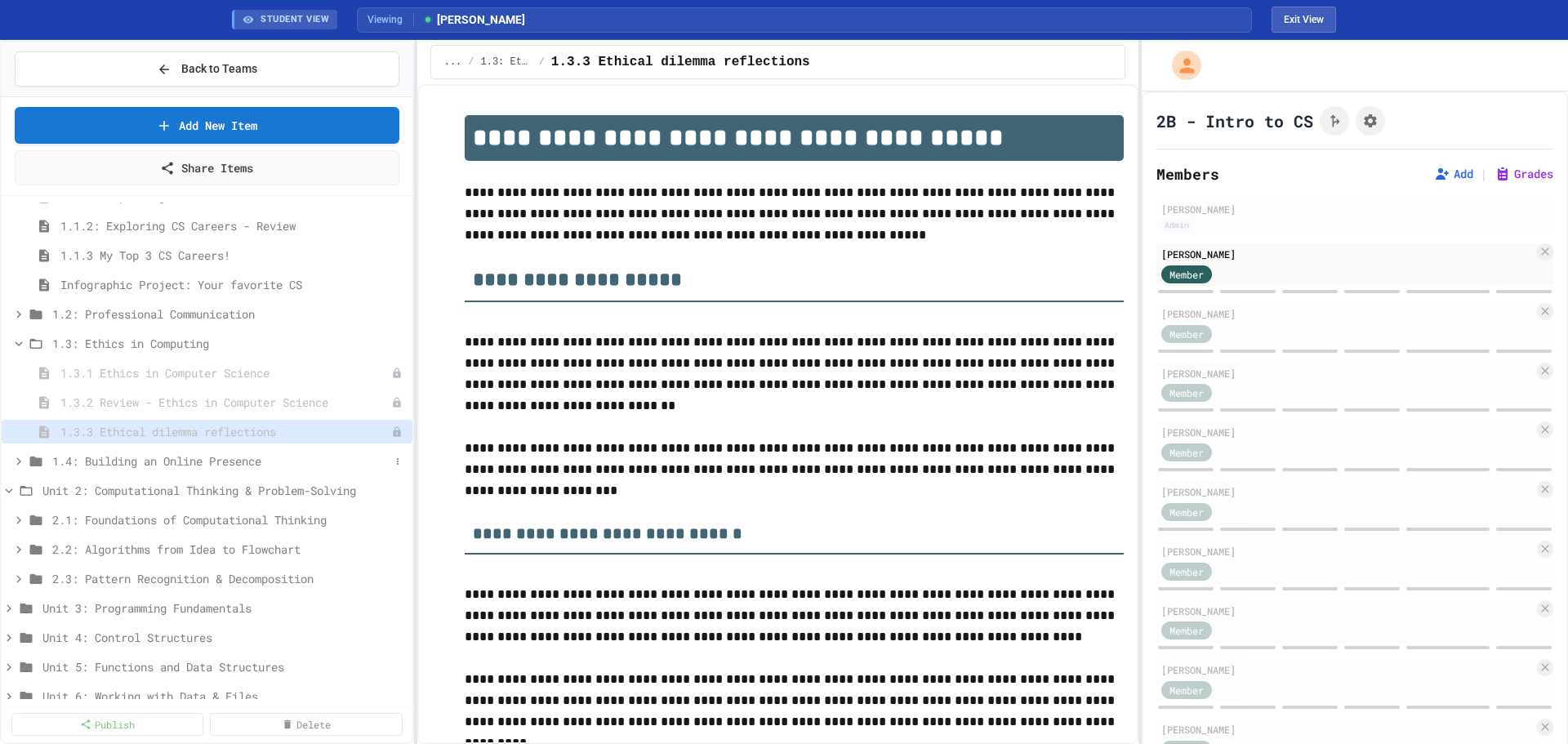
scroll to position [108, 0]
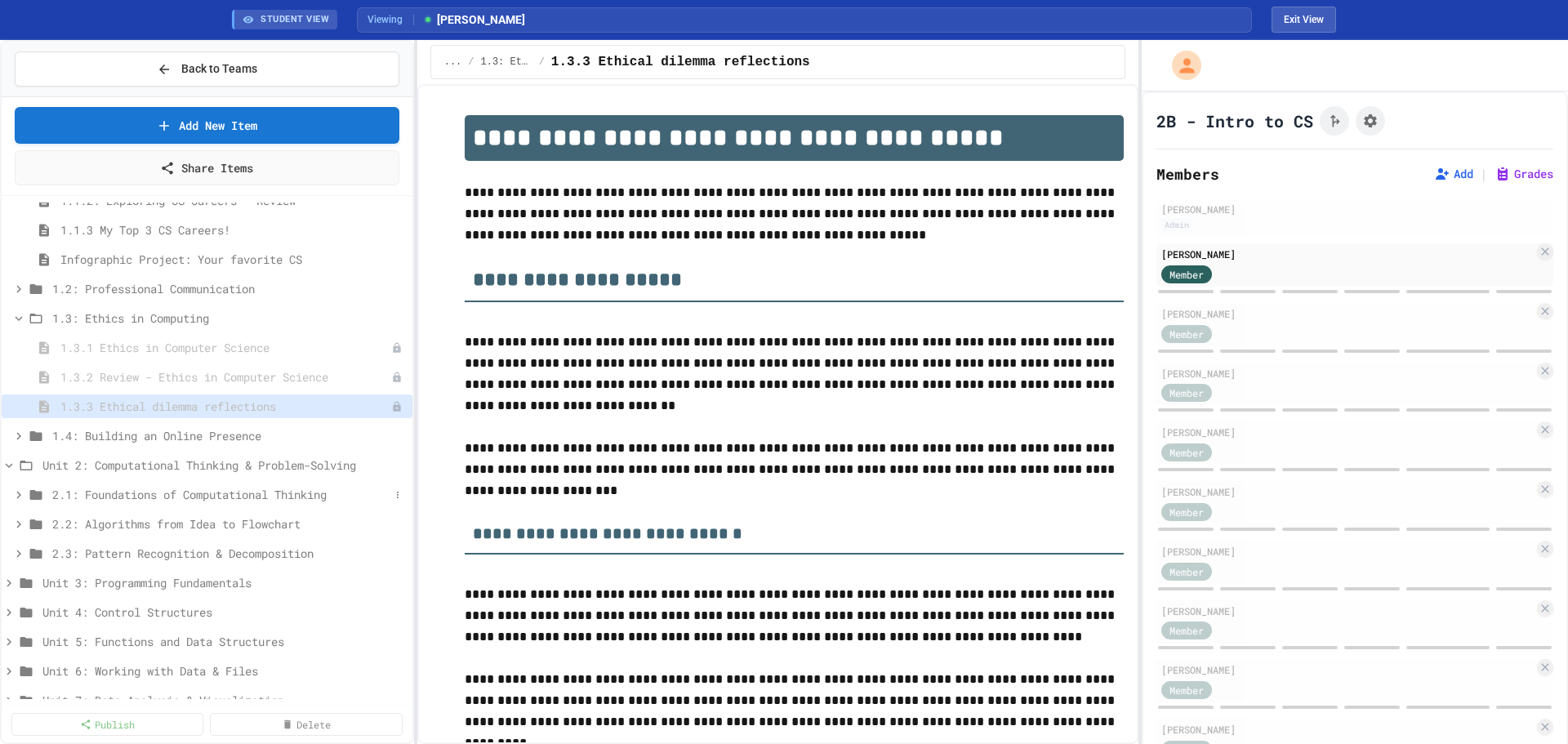
click at [169, 500] on span "2.1: Foundations of Computational Thinking" at bounding box center [221, 494] width 337 height 17
click at [159, 496] on span "2.1: Foundations of Computational Thinking" at bounding box center [221, 494] width 337 height 17
click at [159, 496] on span "2.1: Foundations of Computational Thinking" at bounding box center [229, 494] width 354 height 17
click at [155, 525] on span "2.1.1 Computational Thinking and Problem Solving" at bounding box center [217, 523] width 314 height 17
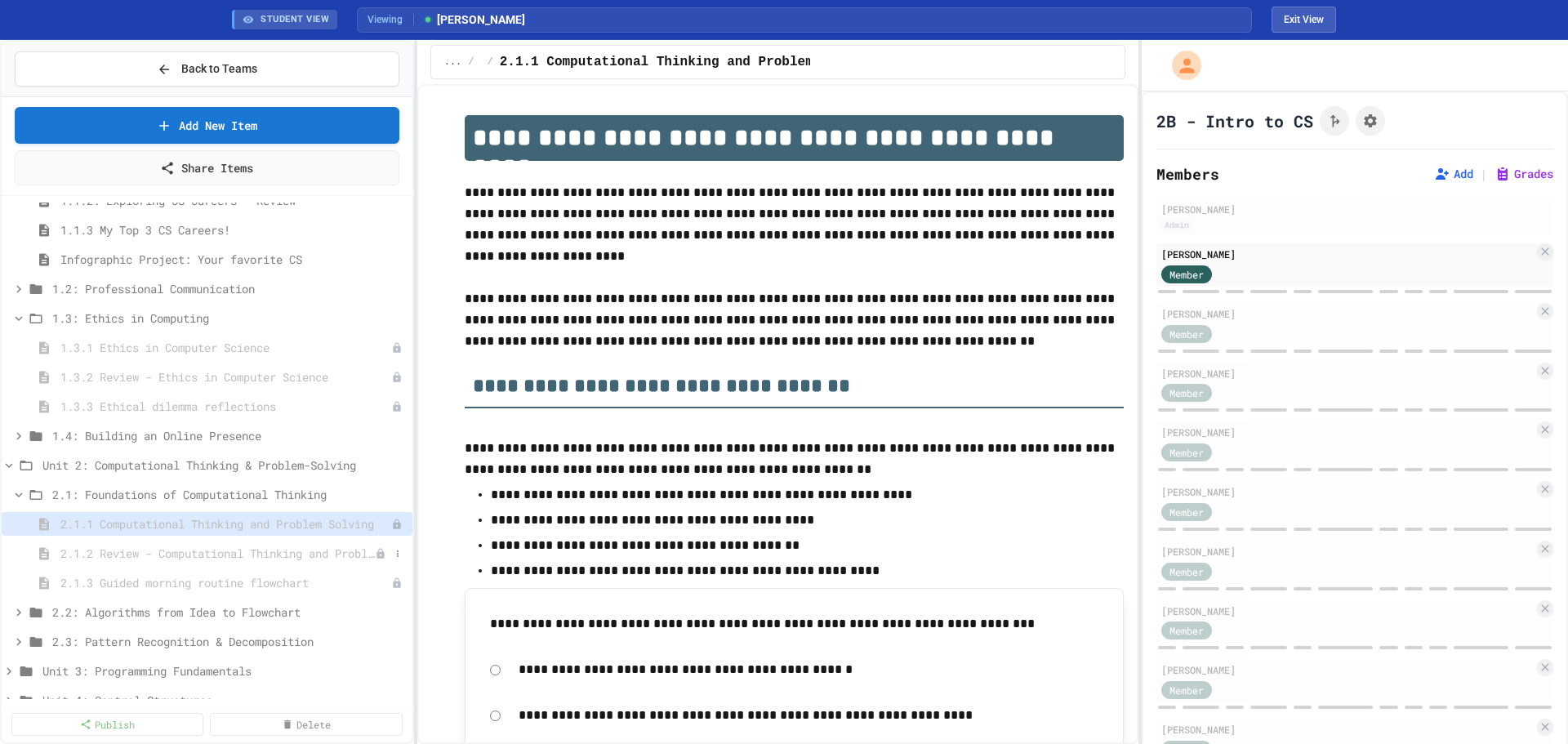
click at [147, 554] on span "2.1.2 Review - Computational Thinking and Problem Solving" at bounding box center [217, 553] width 314 height 17
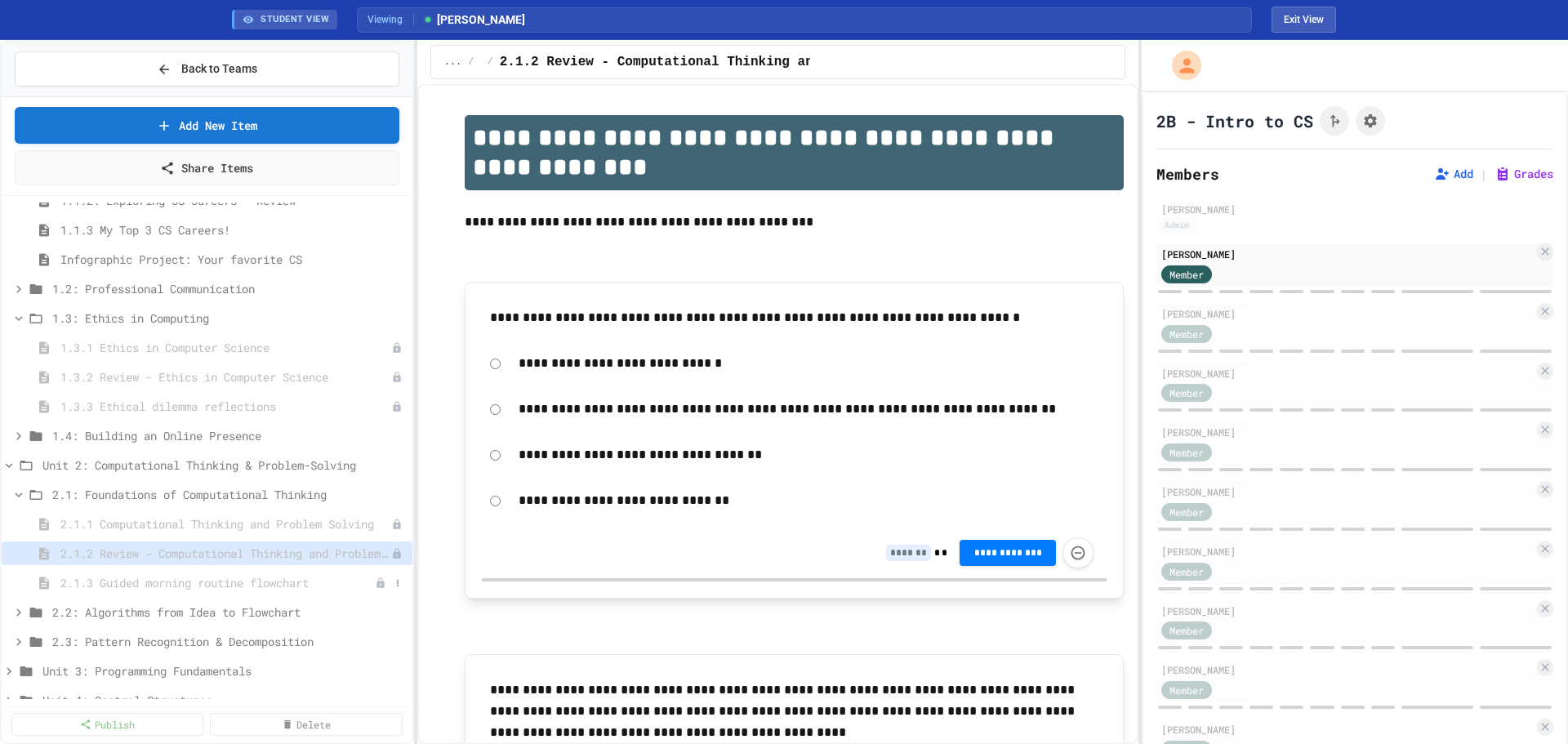
click at [147, 583] on span "2.1.3 Guided morning routine flowchart" at bounding box center [217, 581] width 314 height 17
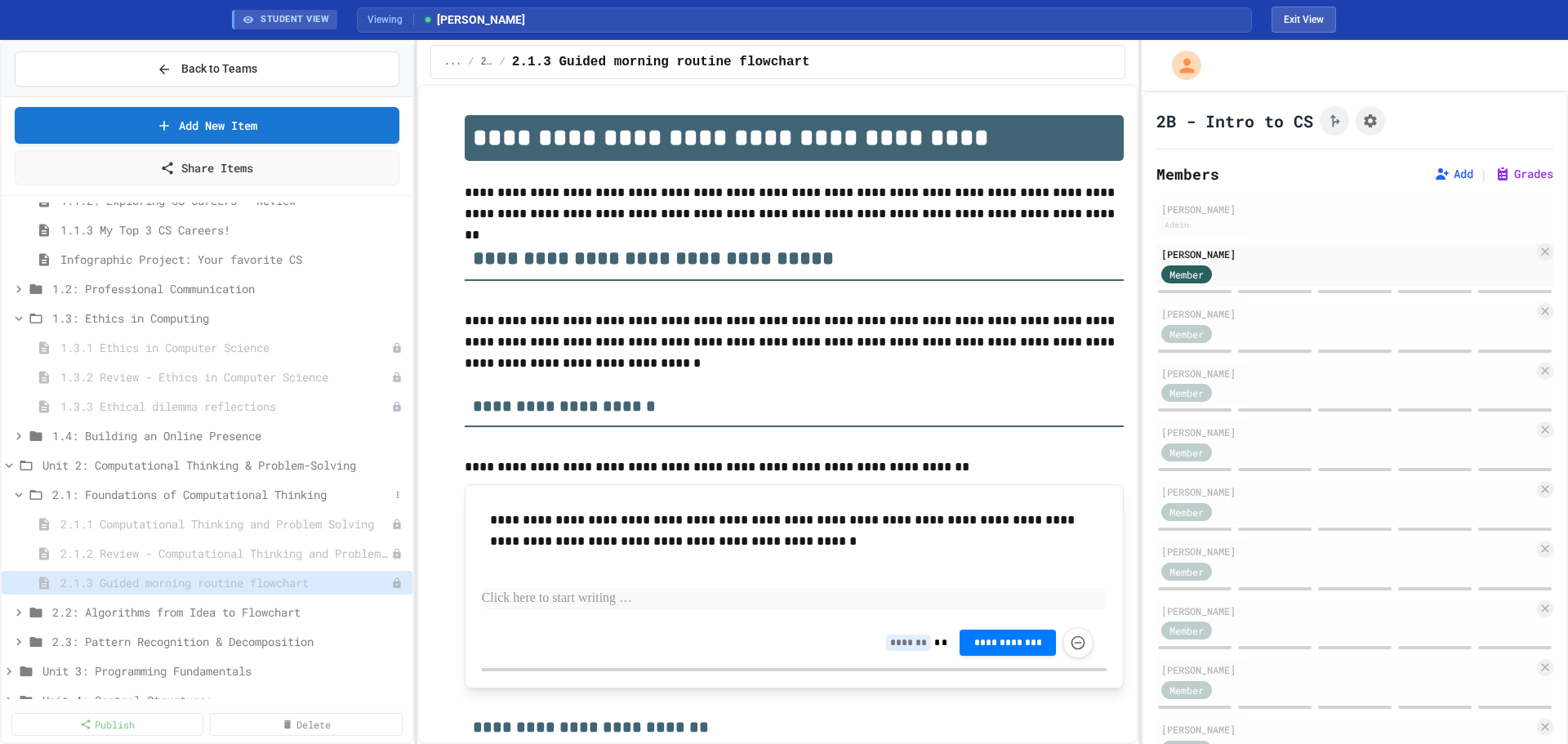
click at [27, 501] on icon at bounding box center [36, 495] width 20 height 15
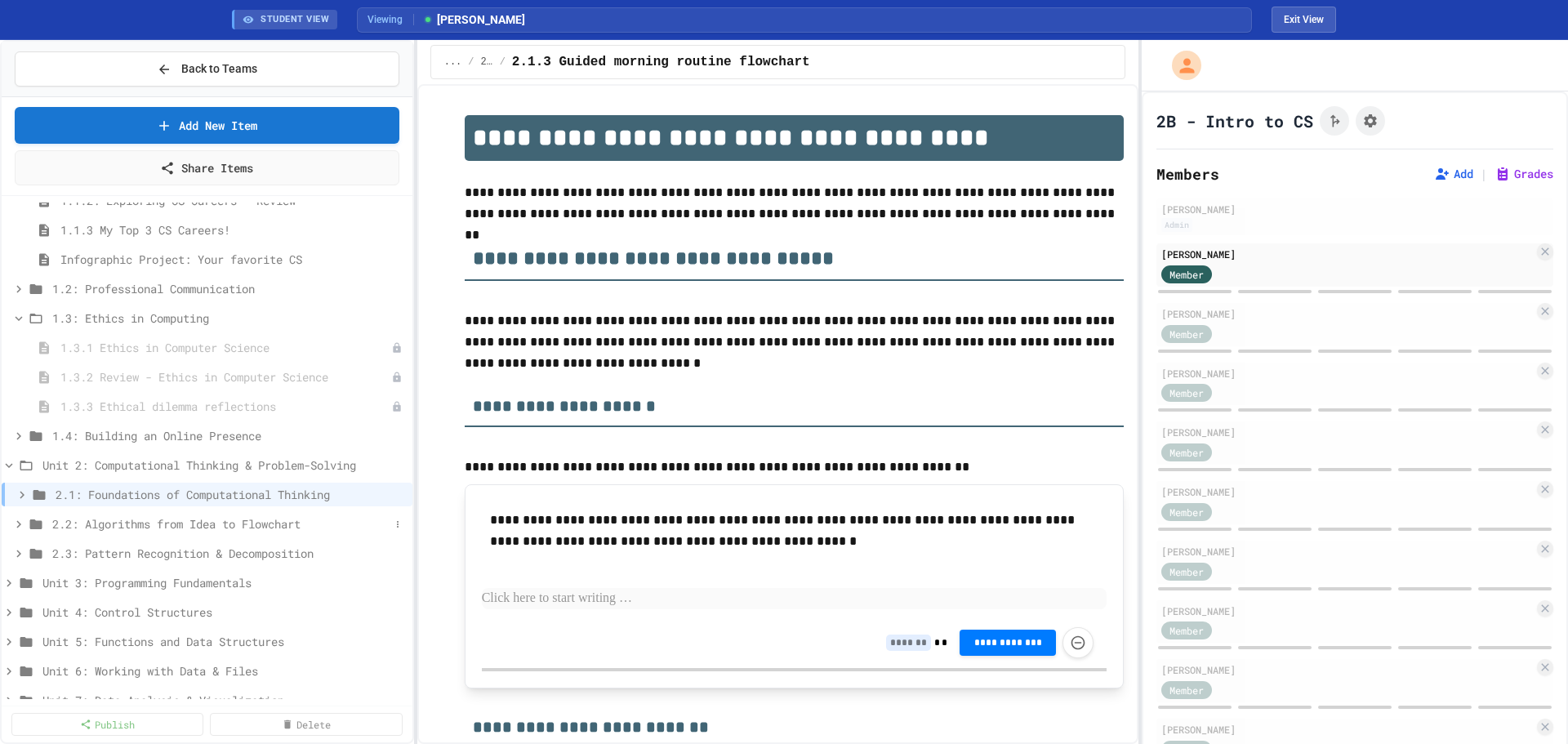
click at [148, 526] on span "2.2: Algorithms from Idea to Flowchart" at bounding box center [221, 523] width 337 height 17
click at [188, 552] on span "2.2.1 Algorithms from Idea to Flowchart" at bounding box center [217, 553] width 314 height 17
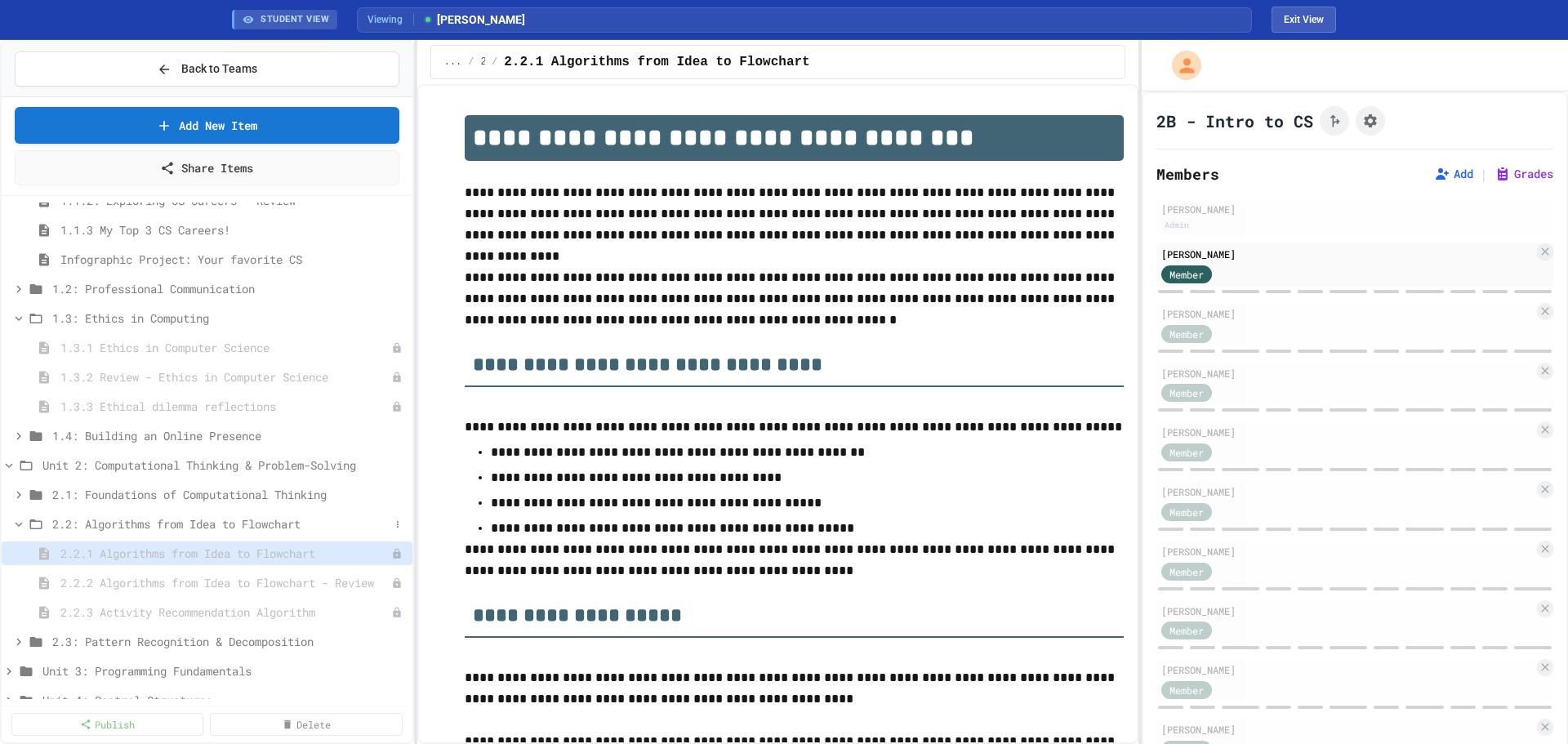
click at [24, 528] on icon at bounding box center [19, 523] width 15 height 15
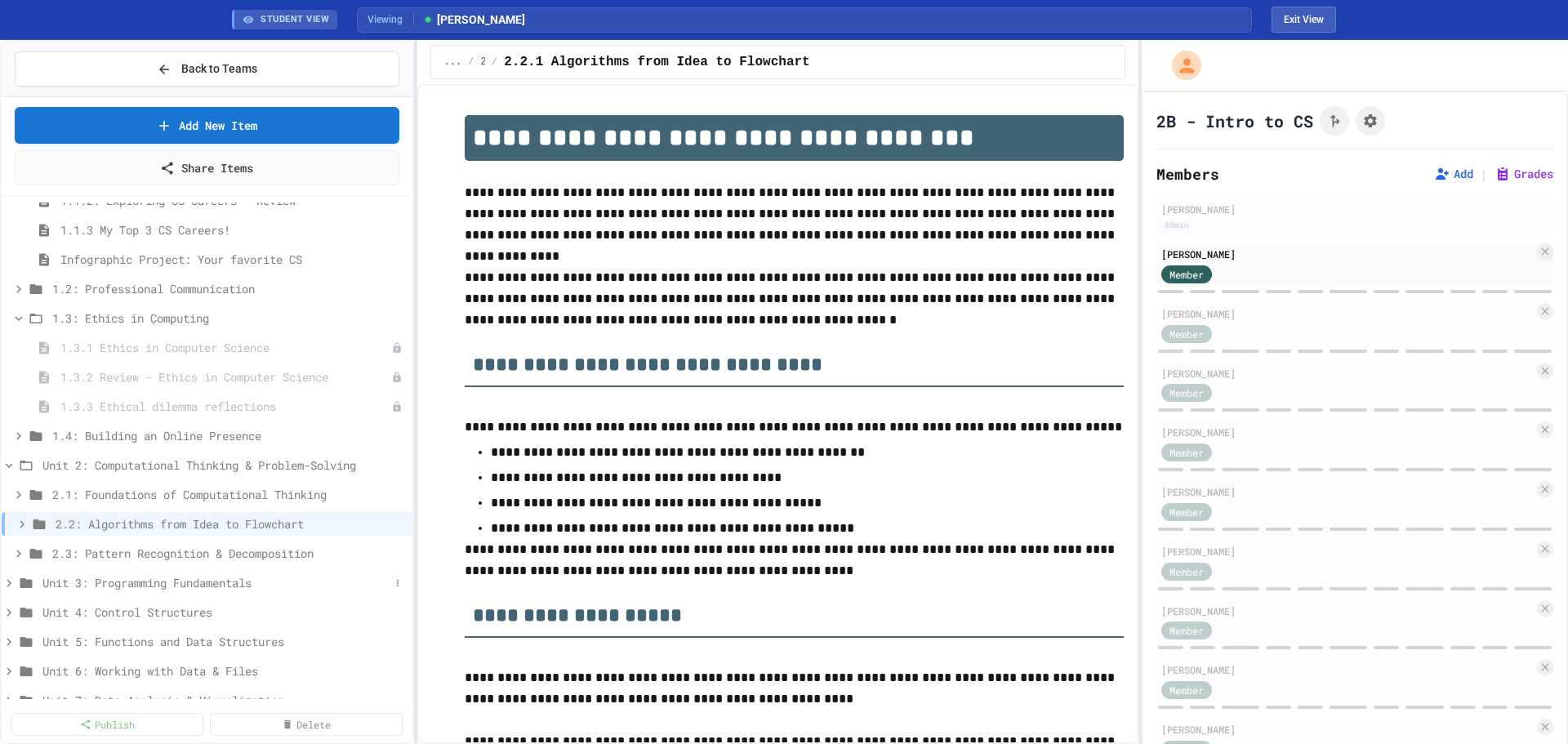
click at [119, 579] on span "Unit 3: Programming Fundamentals" at bounding box center [216, 581] width 347 height 17
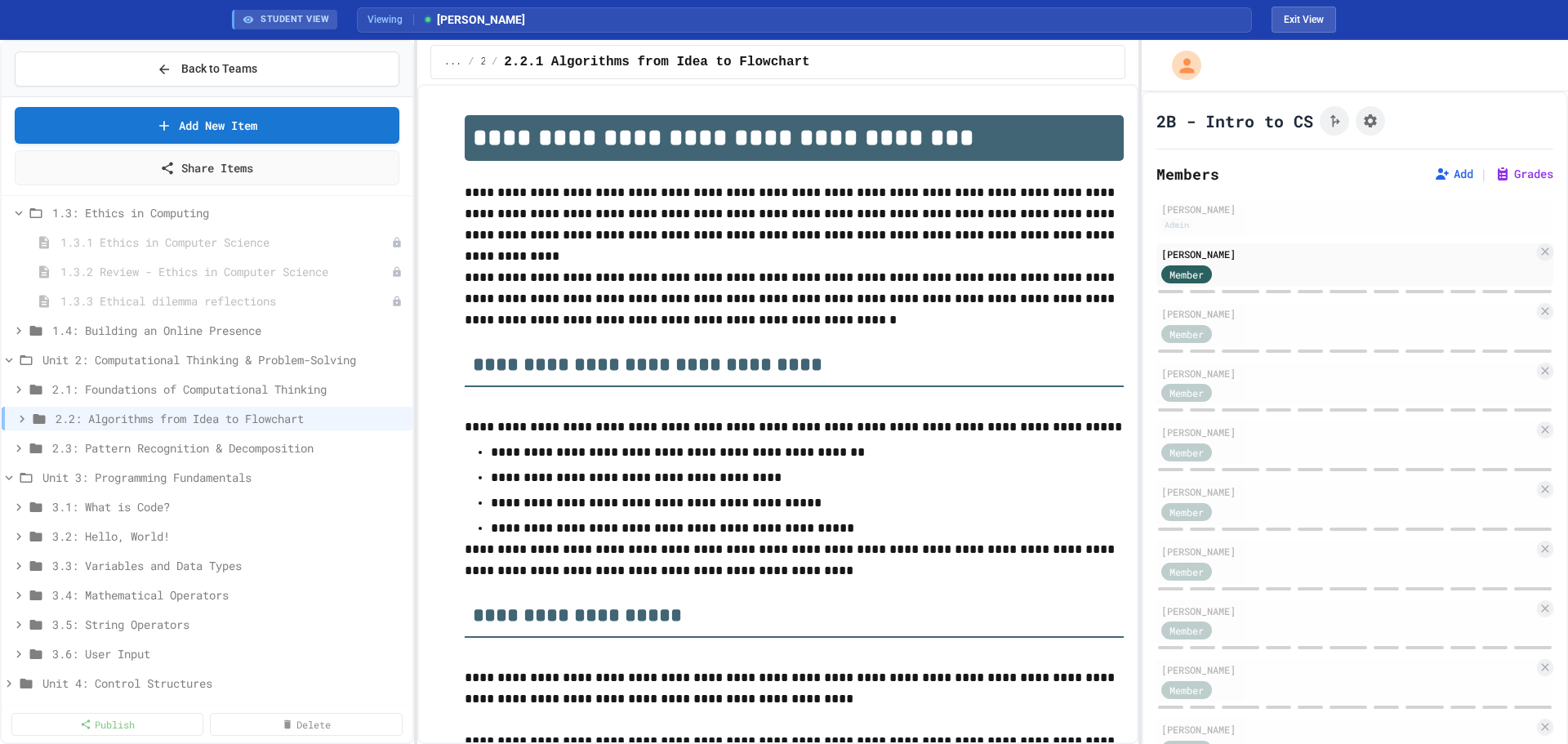
scroll to position [218, 0]
click at [143, 498] on span "3.1: What is Code?" at bounding box center [221, 502] width 337 height 17
click at [143, 498] on span "3.1: What is Code?" at bounding box center [229, 502] width 354 height 17
click at [133, 532] on span "3.2: Hello, World!" at bounding box center [221, 531] width 337 height 17
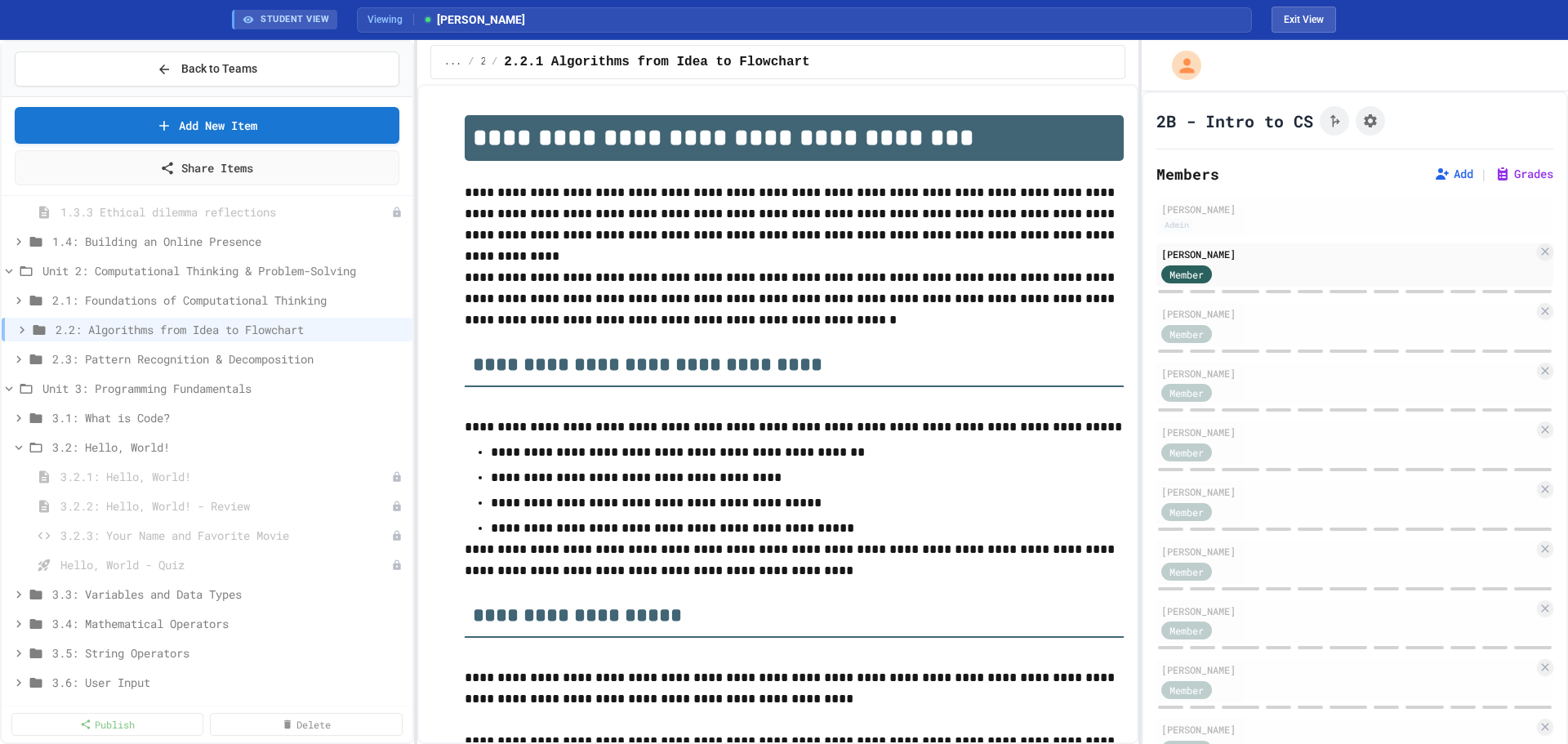
scroll to position [326, 0]
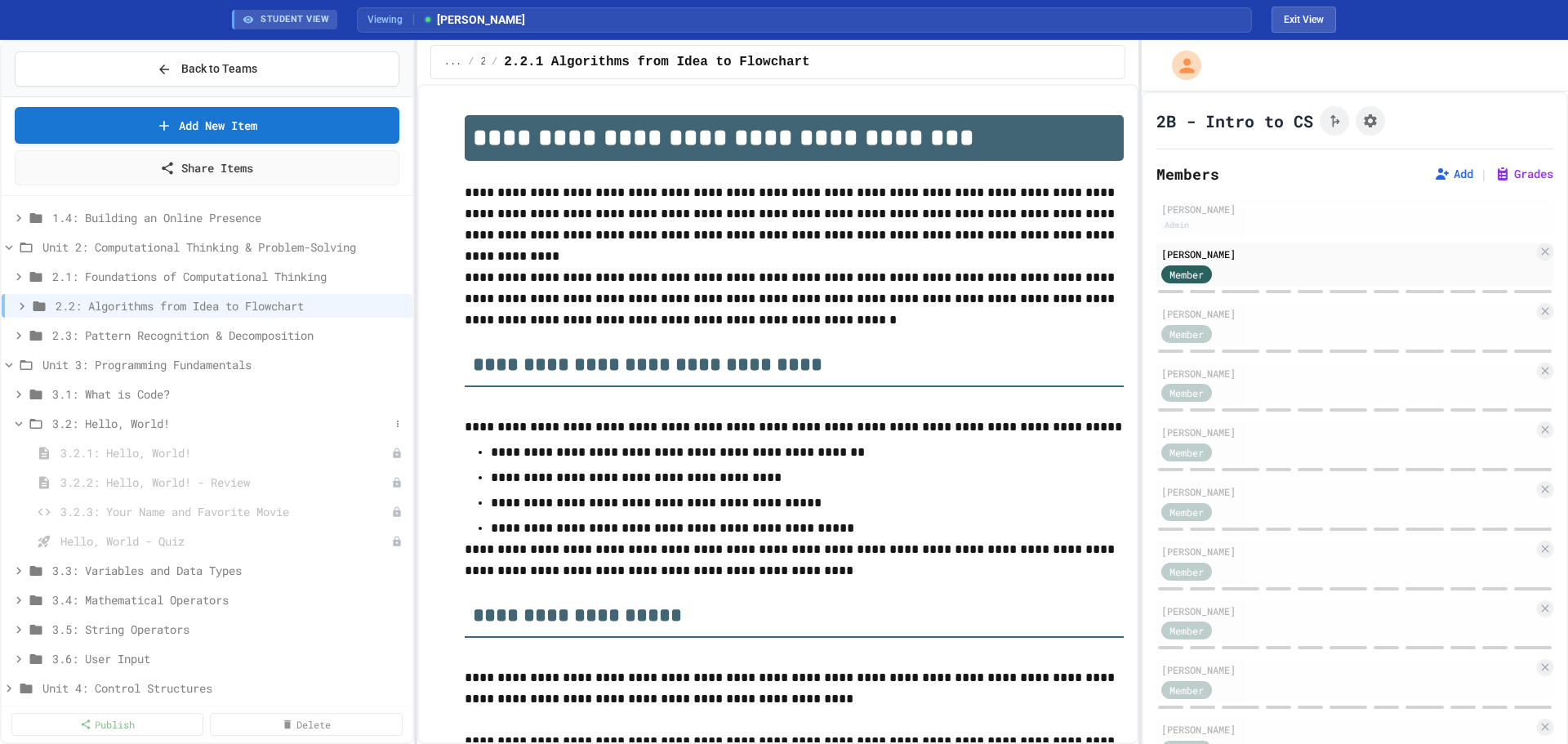
click at [128, 426] on span "3.2: Hello, World!" at bounding box center [221, 423] width 337 height 17
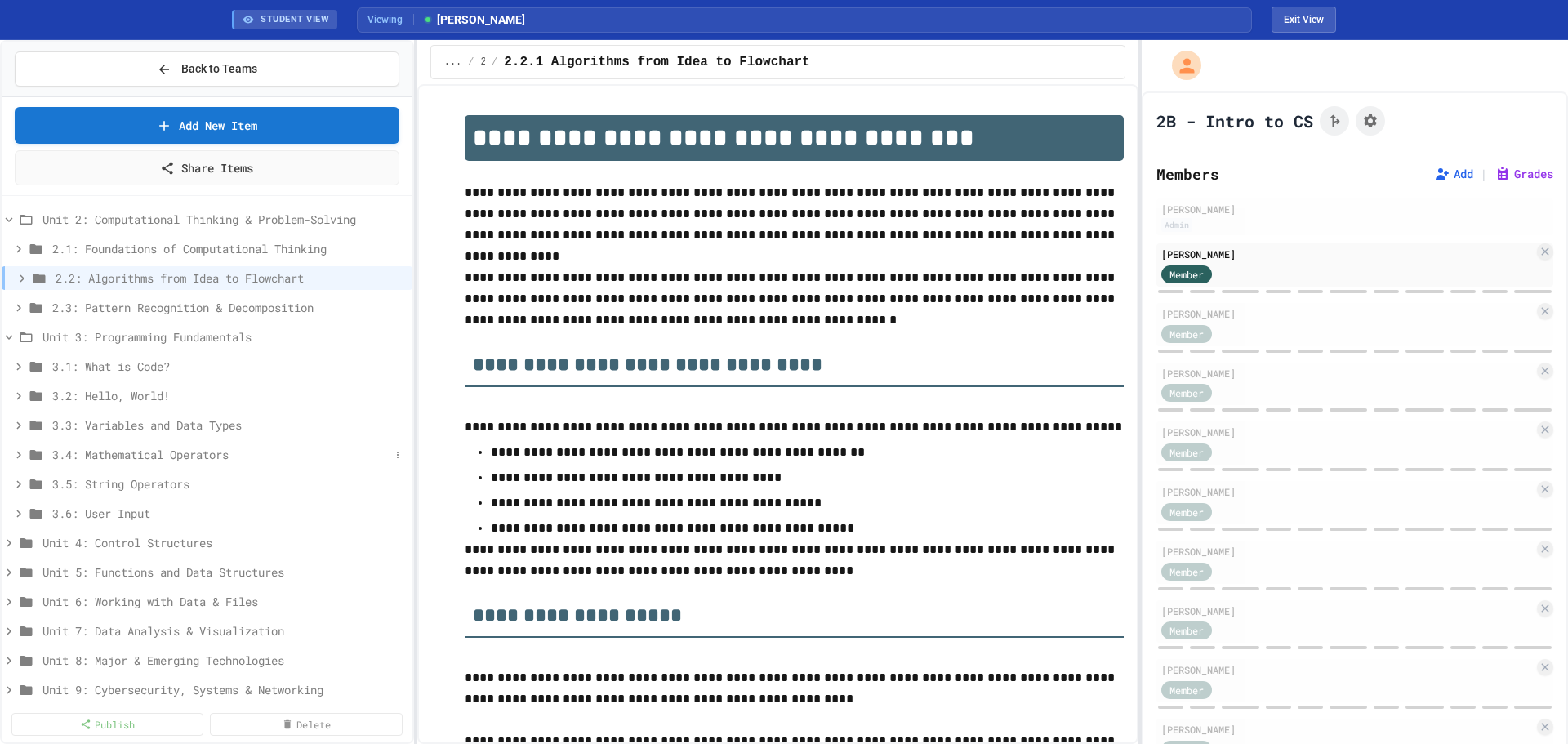
scroll to position [370, 0]
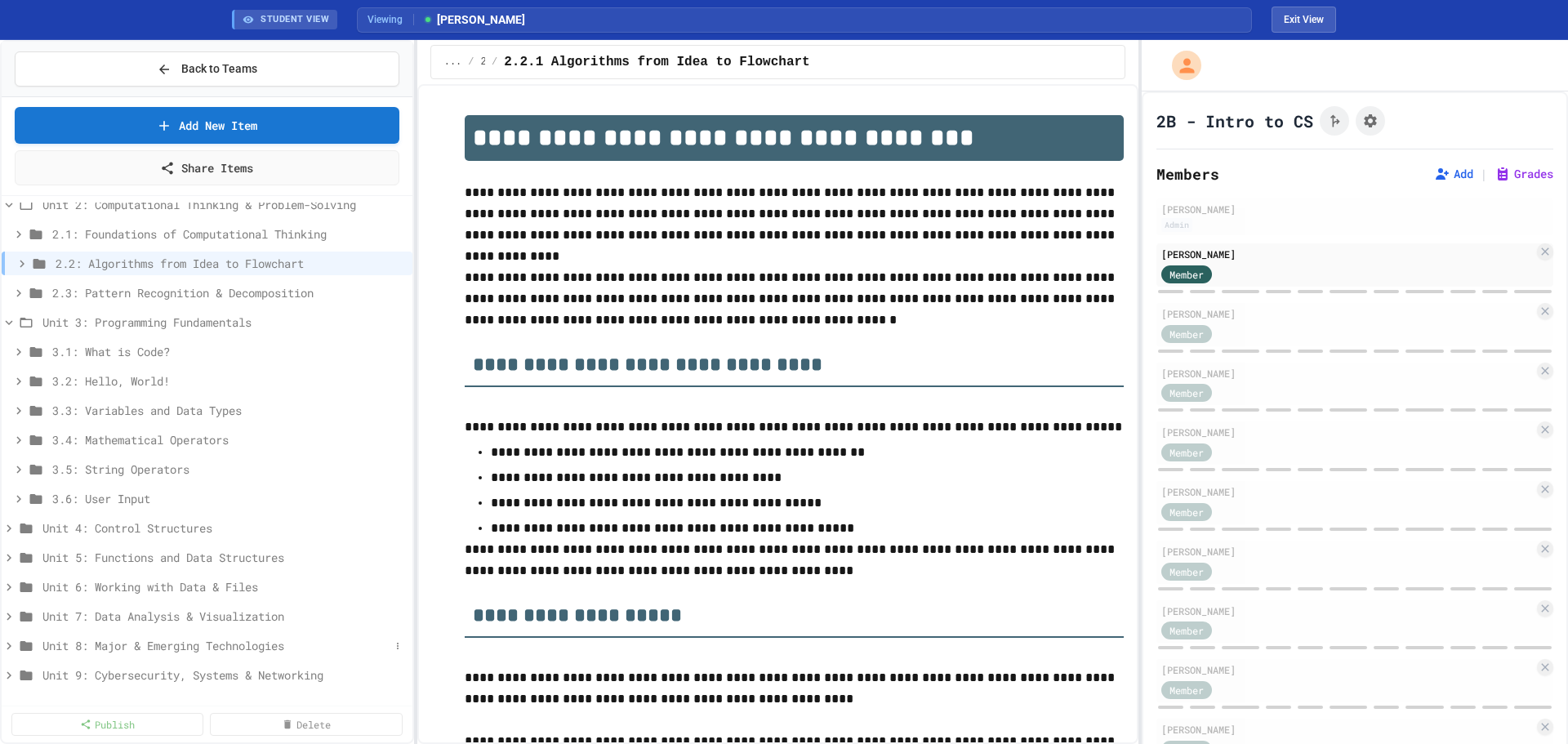
click at [151, 651] on span "Unit 8: Major & Emerging Technologies" at bounding box center [216, 644] width 347 height 17
click at [156, 650] on span "Unit 8: Major & Emerging Technologies" at bounding box center [216, 644] width 347 height 17
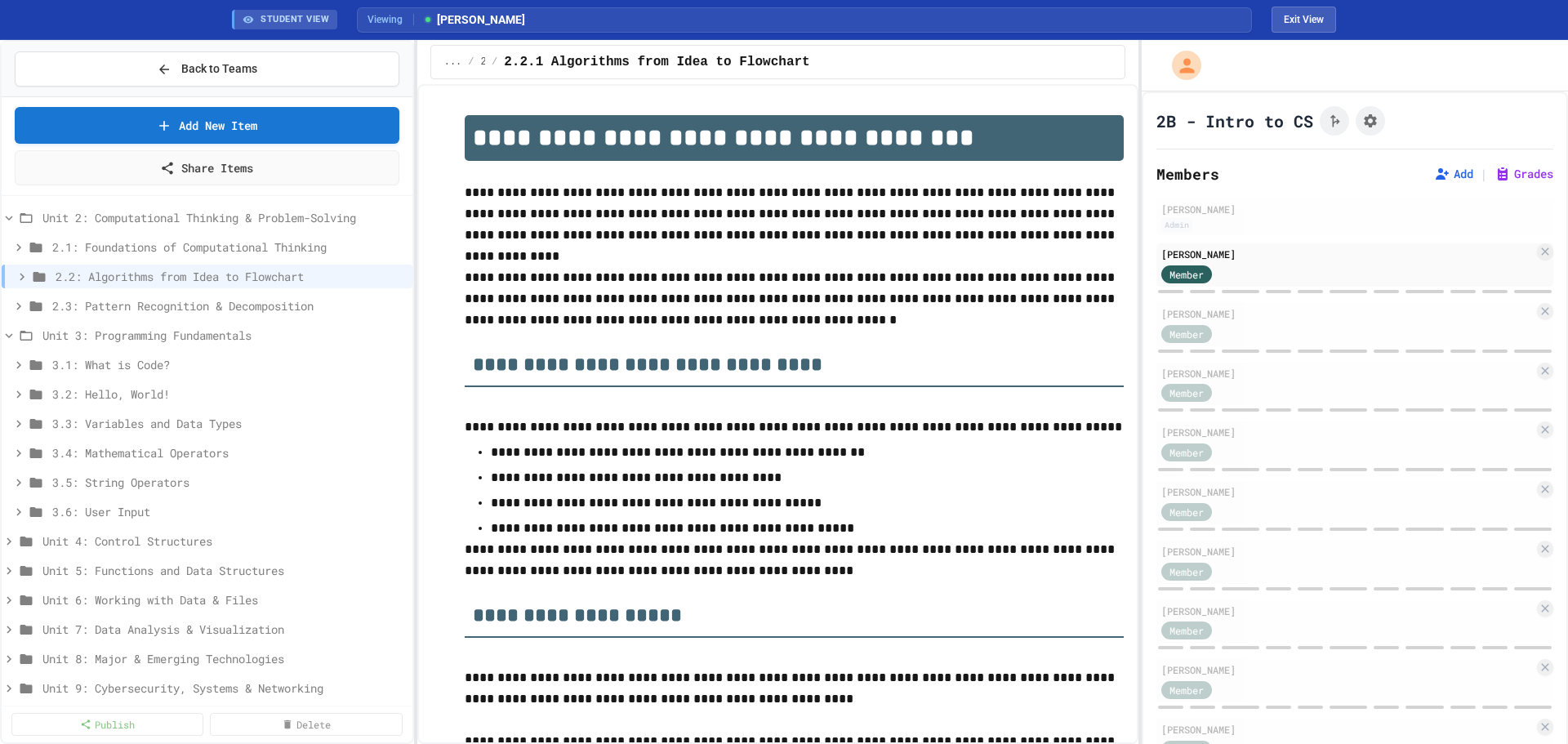
click at [157, 650] on span "Unit 8: Major & Emerging Technologies" at bounding box center [224, 658] width 364 height 17
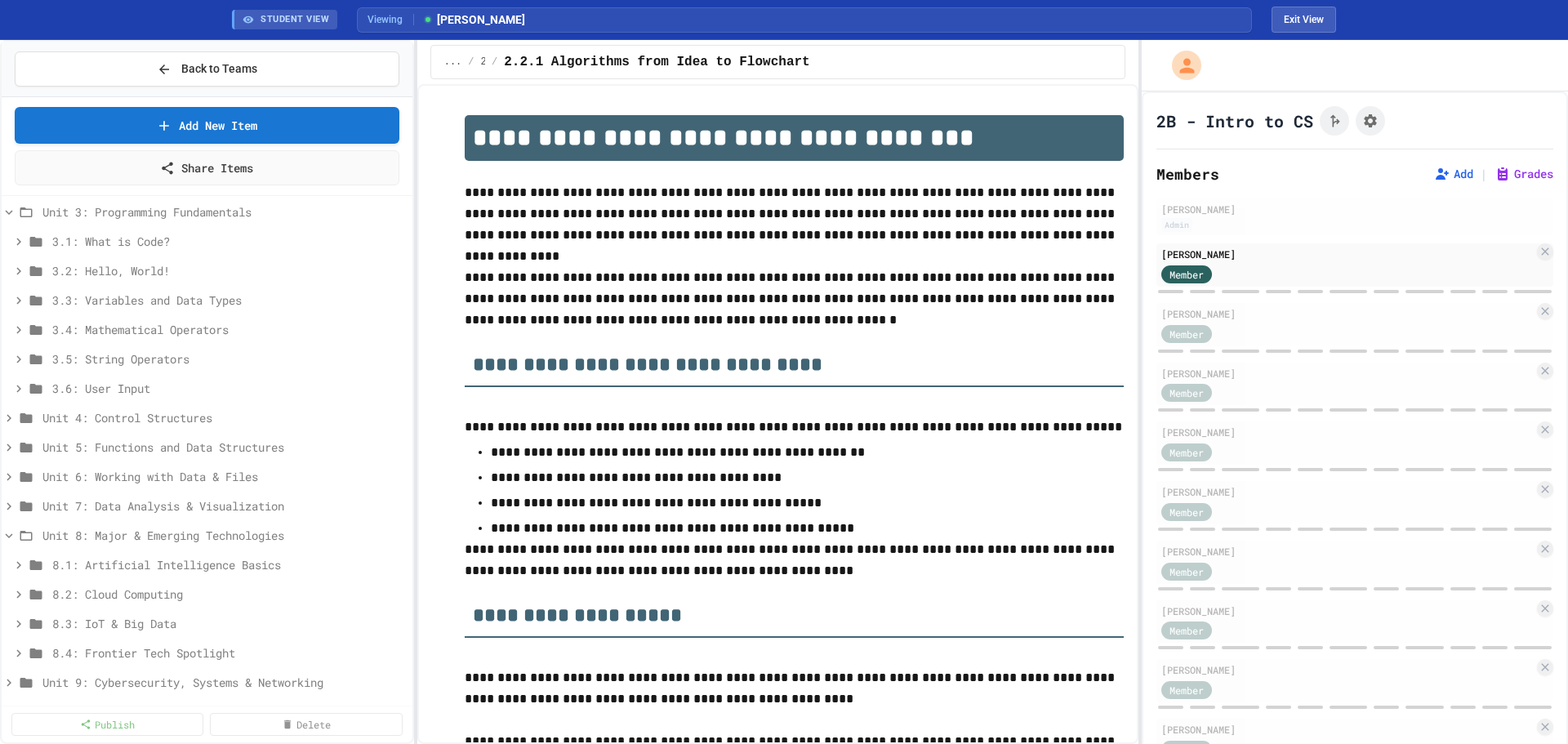
scroll to position [487, 0]
click at [16, 524] on icon at bounding box center [9, 528] width 15 height 15
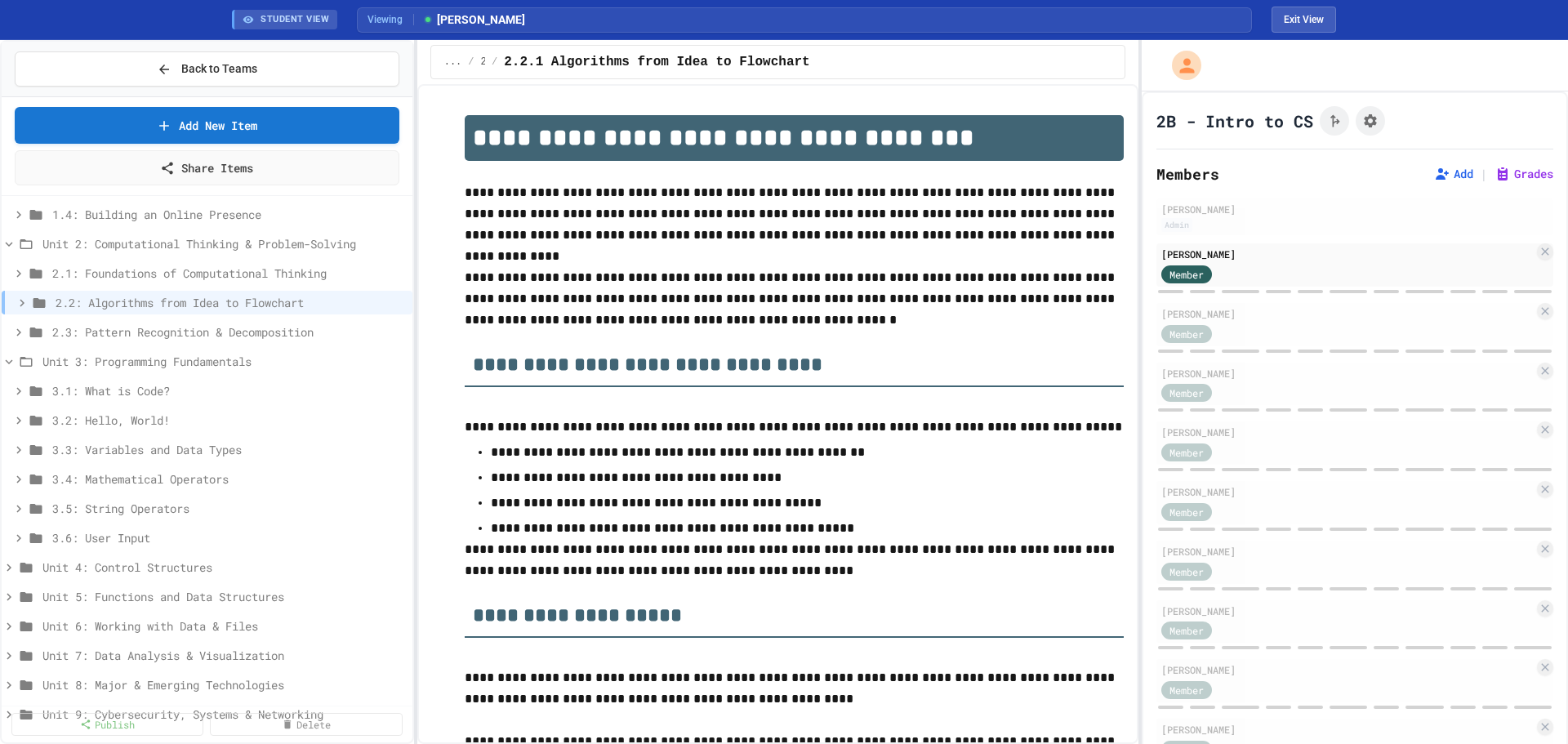
scroll to position [330, 0]
